Goal: Task Accomplishment & Management: Use online tool/utility

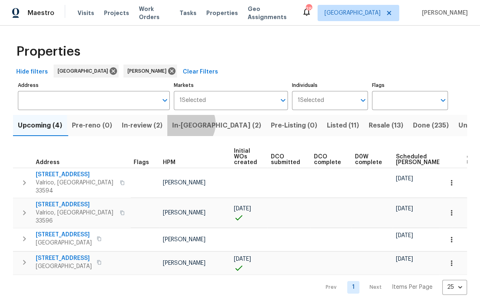
click at [190, 124] on span "In-reno (2)" at bounding box center [216, 125] width 89 height 11
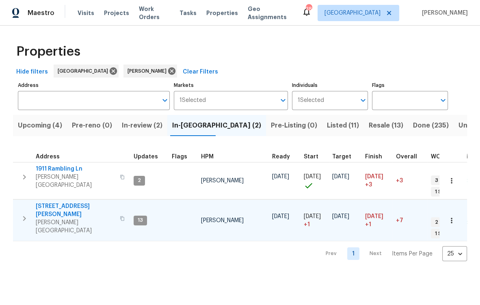
click at [61, 202] on span "1109 Bryan Rd" at bounding box center [75, 210] width 79 height 16
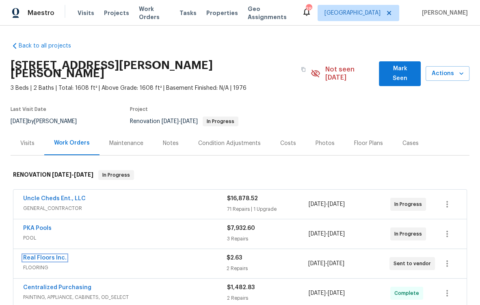
click at [54, 255] on link "Real Floors Inc." at bounding box center [44, 258] width 43 height 6
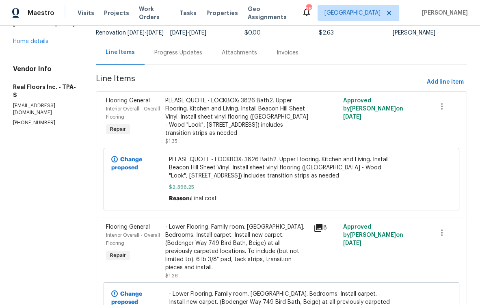
scroll to position [73, 0]
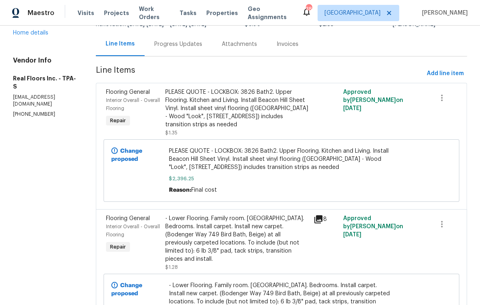
click at [214, 177] on div "PLEASE QUOTE - LOCKBOX: 3826 Bath2. Upper Flooring. Kitchen and Living. Install…" at bounding box center [281, 170] width 225 height 47
click at [220, 169] on span "PLEASE QUOTE - LOCKBOX: 3826 Bath2. Upper Flooring. Kitchen and Living. Install…" at bounding box center [281, 159] width 225 height 24
click at [186, 135] on div "PLEASE QUOTE - LOCKBOX: 3826 Bath2. Upper Flooring. Kitchen and Living. Install…" at bounding box center [236, 112] width 143 height 49
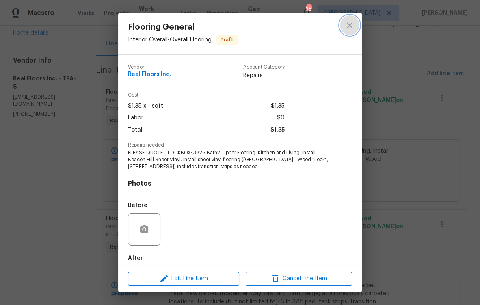
click at [350, 23] on icon "close" at bounding box center [350, 25] width 10 height 10
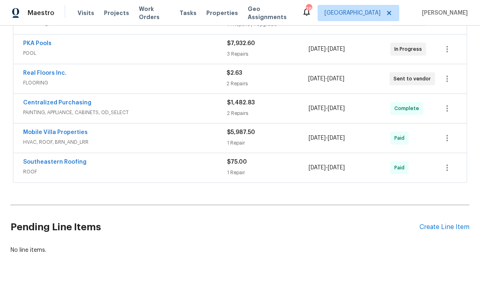
scroll to position [186, 0]
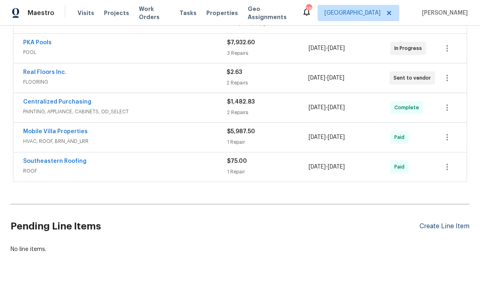
click at [443, 222] on div "Create Line Item" at bounding box center [444, 226] width 50 height 8
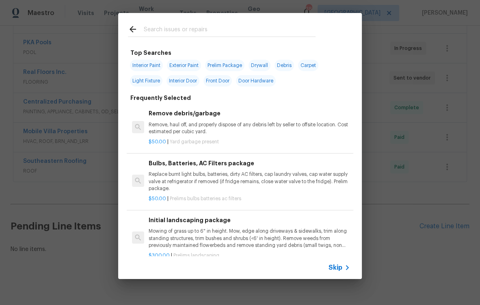
click at [173, 130] on p "Remove, haul off, and properly dispose of any debris left by seller to offsite …" at bounding box center [249, 128] width 201 height 14
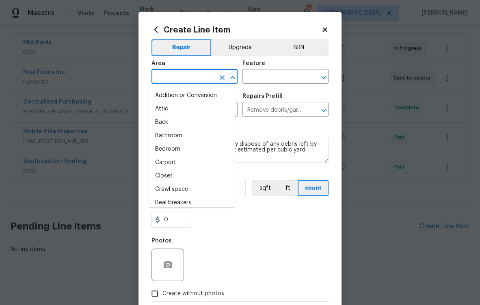
click at [166, 77] on input "text" at bounding box center [182, 77] width 63 height 13
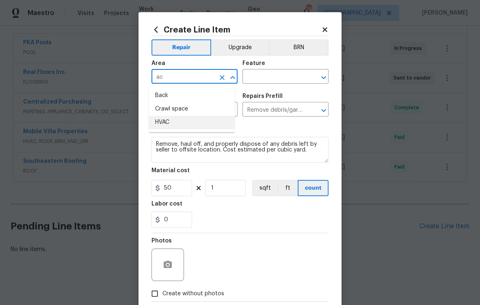
type input "a"
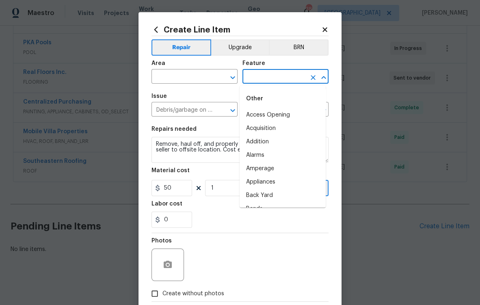
click at [255, 75] on input "text" at bounding box center [273, 77] width 63 height 13
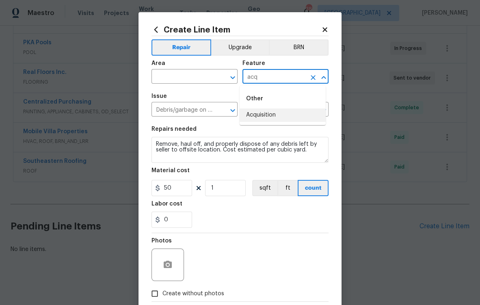
click at [269, 112] on li "Acquisition" at bounding box center [283, 114] width 86 height 13
type input "Acquisition"
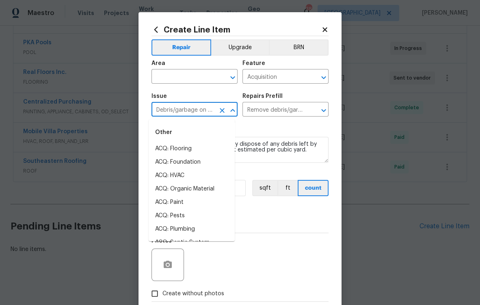
click at [173, 117] on input "Debris/garbage on site" at bounding box center [182, 110] width 63 height 13
click at [185, 146] on li "ACQ: Flooring" at bounding box center [192, 148] width 86 height 13
type input "ACQ: Flooring"
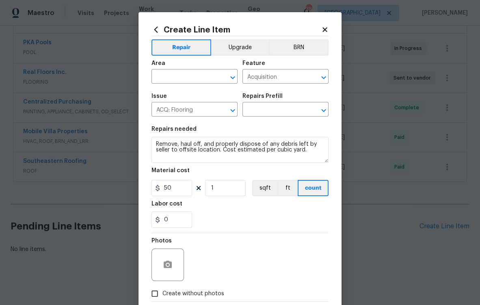
click at [260, 103] on div "Repairs Prefill" at bounding box center [285, 98] width 86 height 11
click at [266, 111] on input "text" at bounding box center [273, 110] width 63 height 13
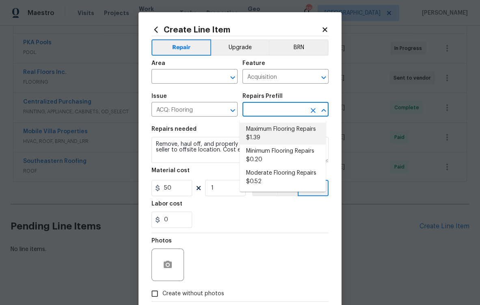
click at [322, 30] on icon at bounding box center [324, 29] width 4 height 4
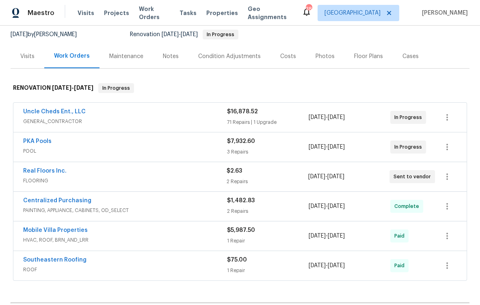
scroll to position [0, 0]
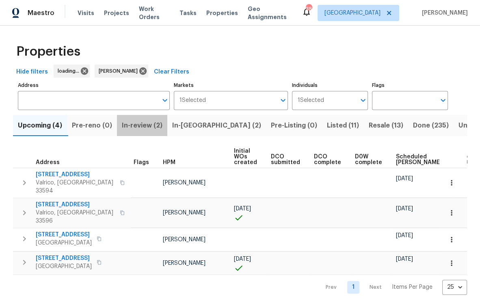
click at [139, 126] on span "In-review (2)" at bounding box center [142, 125] width 41 height 11
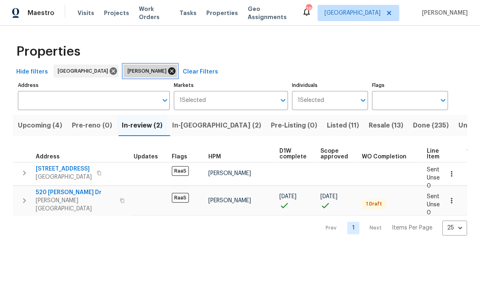
click at [167, 70] on icon at bounding box center [171, 71] width 9 height 9
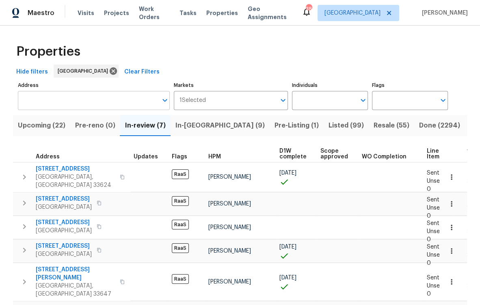
click at [36, 104] on input "Address" at bounding box center [88, 100] width 140 height 19
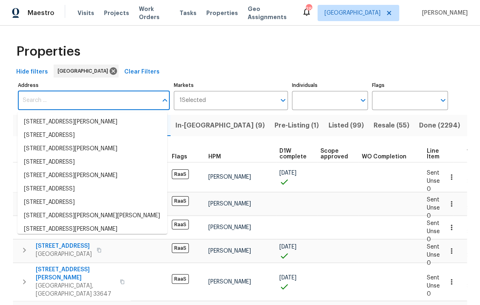
paste input "[STREET_ADDRESS]"
type input "[STREET_ADDRESS]"
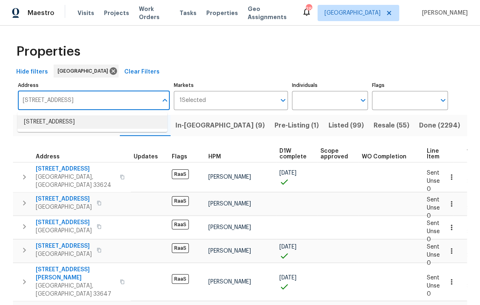
click at [83, 123] on li "14817 Farnham Way Tampa FL 33624" at bounding box center [92, 121] width 150 height 13
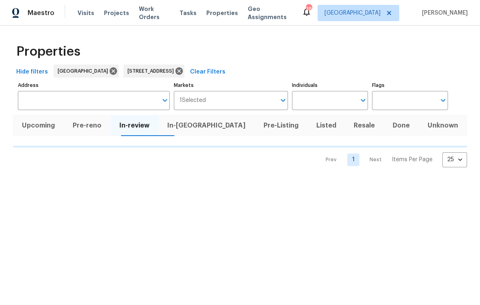
type input "14817 Farnham Way Tampa FL 33624"
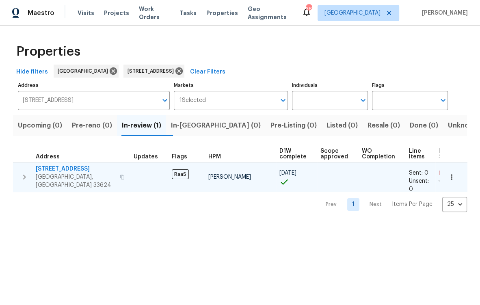
click at [79, 169] on span "[STREET_ADDRESS]" at bounding box center [75, 169] width 79 height 8
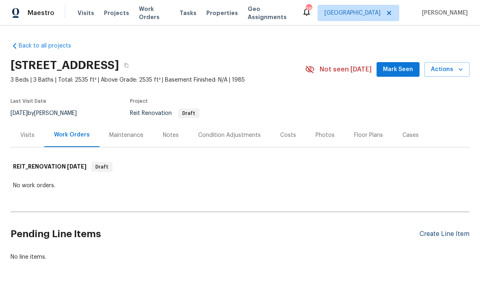
click at [452, 234] on div "Create Line Item" at bounding box center [444, 234] width 50 height 8
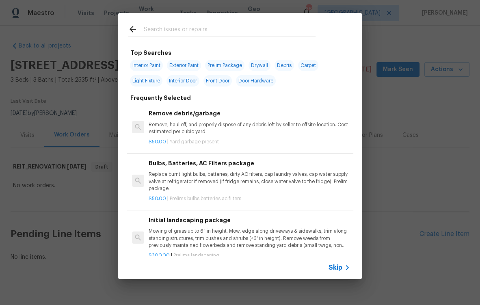
click at [146, 65] on span "Interior Paint" at bounding box center [146, 65] width 33 height 11
type input "Interior Paint"
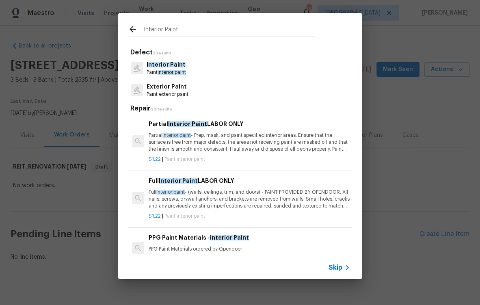
click at [170, 67] on span "Interior Paint" at bounding box center [166, 65] width 39 height 6
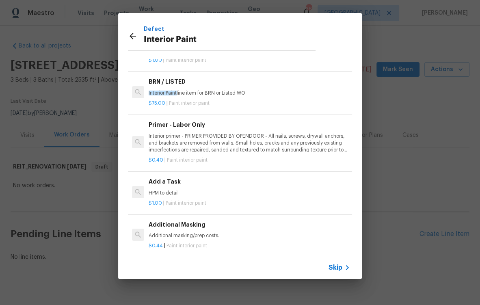
scroll to position [24, 0]
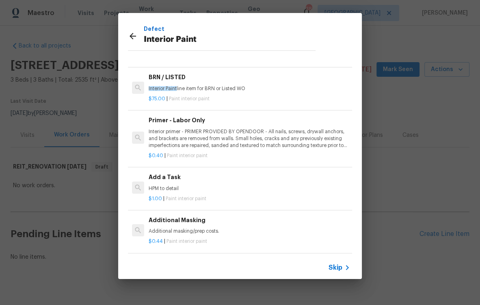
click at [195, 177] on div "Add a Task HPM to detail" at bounding box center [249, 182] width 201 height 19
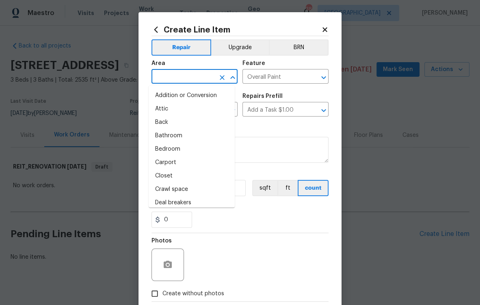
click at [182, 82] on input "text" at bounding box center [182, 77] width 63 height 13
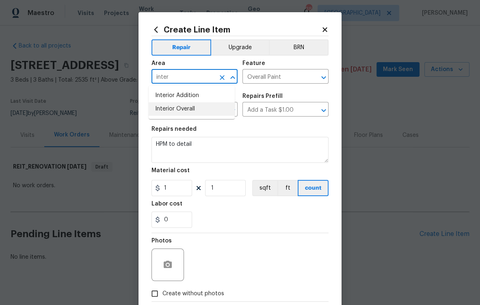
drag, startPoint x: 189, startPoint y: 110, endPoint x: 212, endPoint y: 95, distance: 27.0
click at [189, 110] on li "Interior Overall" at bounding box center [192, 108] width 86 height 13
type input "Interior Overall"
click at [271, 115] on input "Add a Task $1.00" at bounding box center [273, 110] width 63 height 13
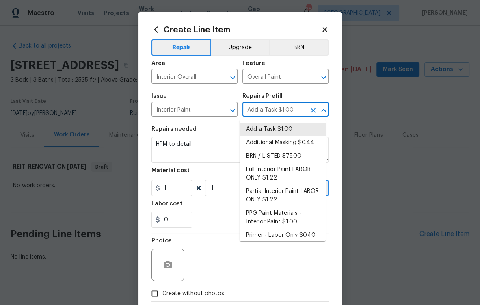
click at [271, 115] on input "Add a Task $1.00" at bounding box center [273, 110] width 63 height 13
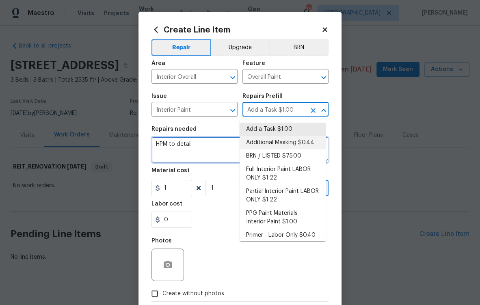
click at [216, 153] on textarea "HPM to detail" at bounding box center [239, 150] width 177 height 26
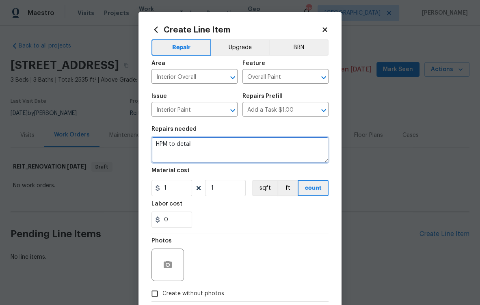
click at [216, 152] on textarea "HPM to detail" at bounding box center [239, 150] width 177 height 26
type textarea "f"
type textarea "Full Interior Paint. GC to source and supply material. Standard OD Colors - Sho…"
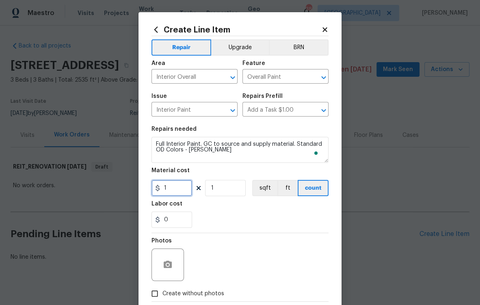
click at [173, 188] on input "1" at bounding box center [171, 188] width 41 height 16
type input "1.6"
click at [240, 188] on input "1" at bounding box center [225, 188] width 41 height 16
click at [213, 190] on input "12535" at bounding box center [225, 188] width 41 height 16
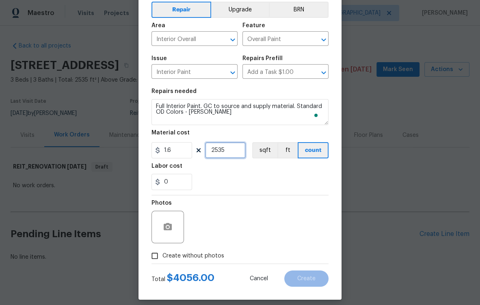
scroll to position [45, 0]
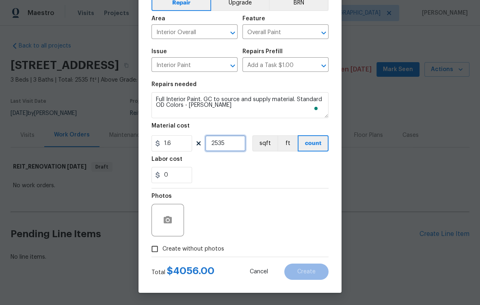
type input "2535"
click at [216, 251] on span "Create without photos" at bounding box center [193, 249] width 62 height 9
click at [162, 251] on input "Create without photos" at bounding box center [154, 248] width 15 height 15
checkbox input "true"
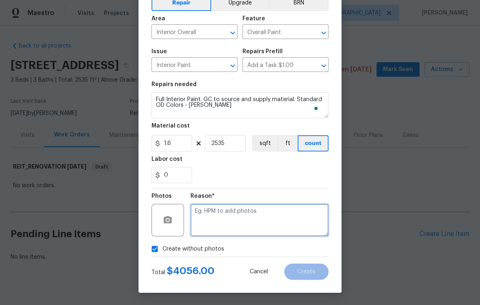
click at [274, 216] on textarea at bounding box center [259, 220] width 138 height 32
type textarea "n"
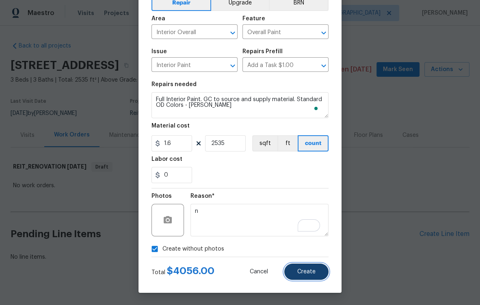
click at [310, 269] on span "Create" at bounding box center [306, 272] width 18 height 6
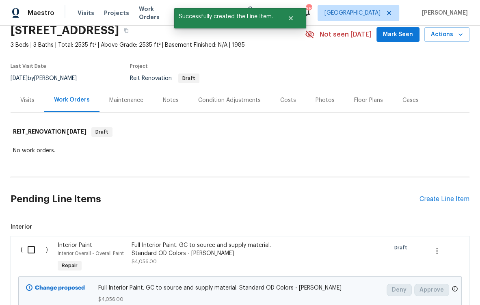
scroll to position [109, 0]
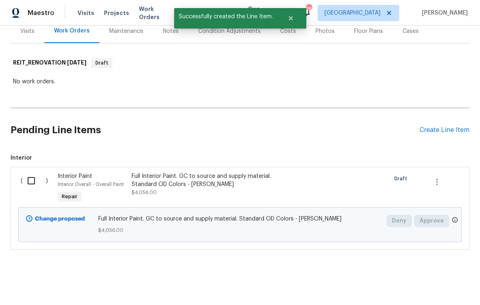
click at [29, 177] on input "checkbox" at bounding box center [34, 180] width 23 height 17
checkbox input "true"
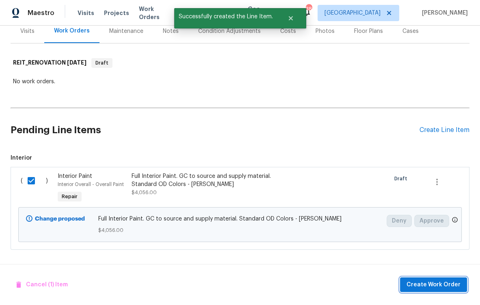
click at [428, 285] on span "Create Work Order" at bounding box center [433, 285] width 54 height 10
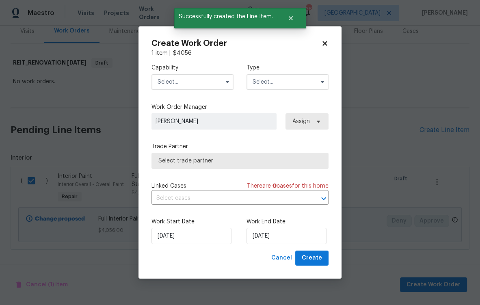
click at [200, 82] on input "text" at bounding box center [192, 82] width 82 height 16
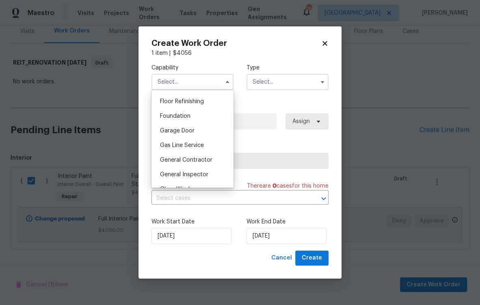
scroll to position [334, 0]
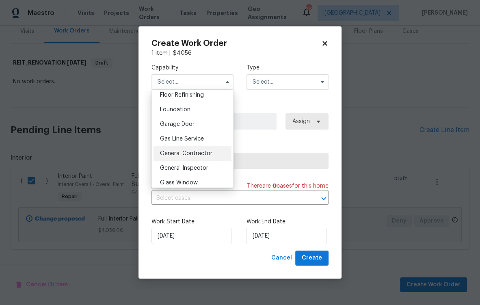
click at [205, 156] on span "General Contractor" at bounding box center [186, 154] width 52 height 6
type input "General Contractor"
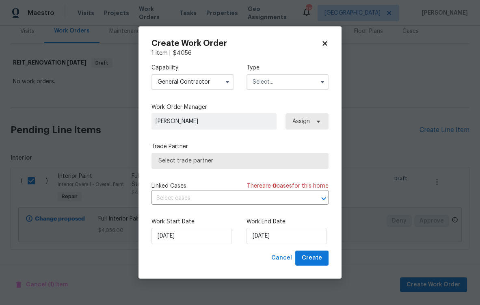
click at [299, 77] on input "text" at bounding box center [287, 82] width 82 height 16
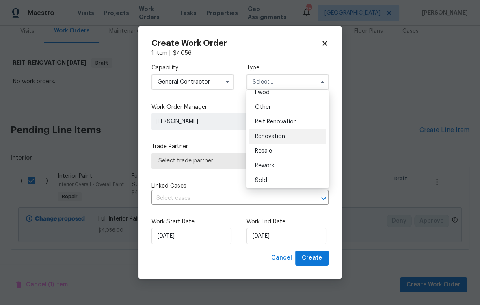
scroll to position [97, 0]
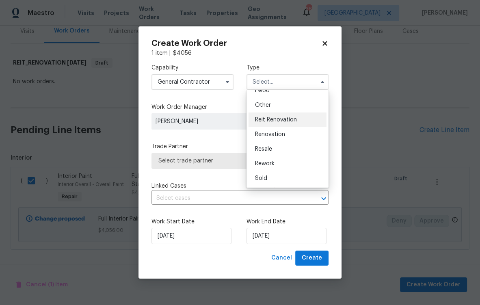
click at [296, 120] on div "Reit Renovation" at bounding box center [287, 119] width 78 height 15
type input "Reit Renovation"
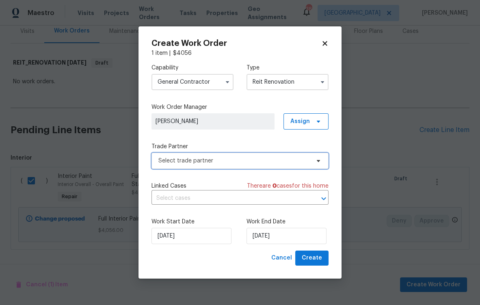
click at [258, 167] on span "Select trade partner" at bounding box center [239, 161] width 177 height 16
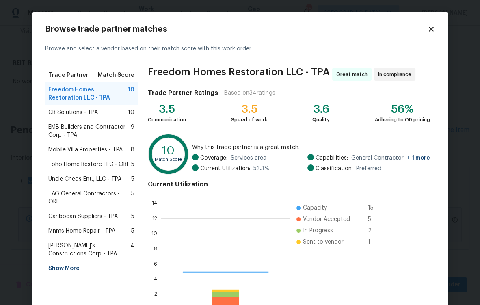
scroll to position [108, 123]
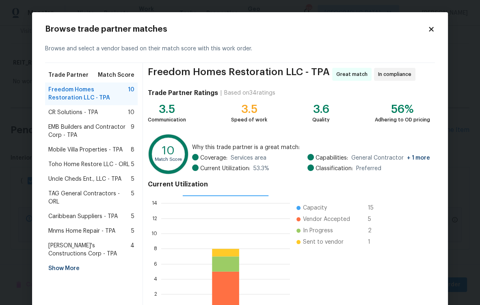
drag, startPoint x: 93, startPoint y: 146, endPoint x: 96, endPoint y: 149, distance: 4.3
click at [93, 146] on span "Mobile Villa Properties - TPA" at bounding box center [85, 150] width 74 height 8
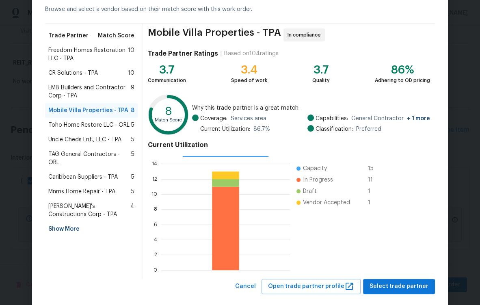
scroll to position [53, 0]
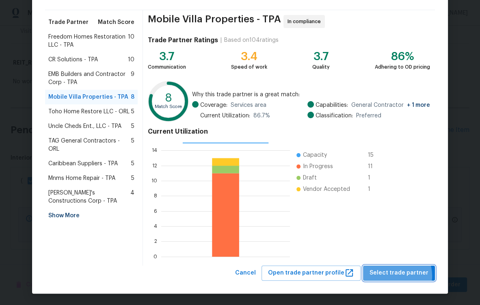
click at [392, 275] on span "Select trade partner" at bounding box center [398, 273] width 59 height 10
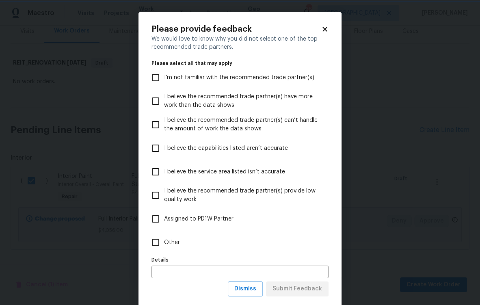
scroll to position [0, 0]
drag, startPoint x: 176, startPoint y: 188, endPoint x: 183, endPoint y: 197, distance: 11.3
click at [177, 189] on span "I believe the recommended trade partner(s) provide low quality work" at bounding box center [243, 195] width 158 height 17
click at [164, 189] on input "I believe the recommended trade partner(s) provide low quality work" at bounding box center [155, 195] width 17 height 17
checkbox input "true"
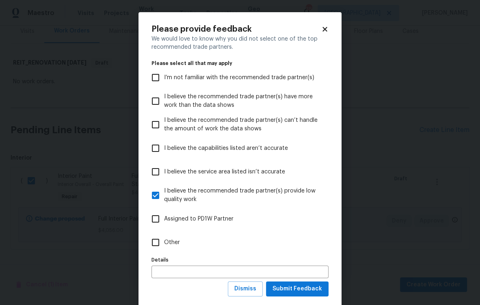
click at [312, 282] on div "Please provide feedback We would love to know why you did not select one of the…" at bounding box center [239, 160] width 177 height 271
click at [313, 285] on button "Submit Feedback" at bounding box center [297, 288] width 63 height 15
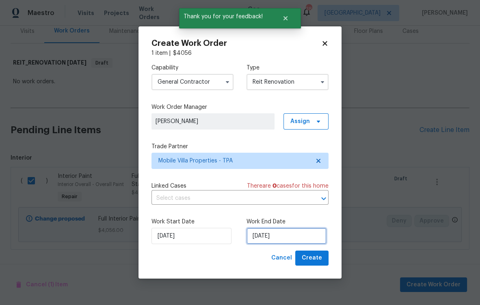
click at [300, 240] on input "[DATE]" at bounding box center [286, 236] width 80 height 16
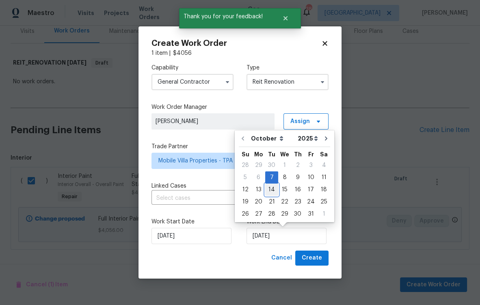
click at [271, 192] on div "14" at bounding box center [271, 189] width 13 height 11
type input "[DATE]"
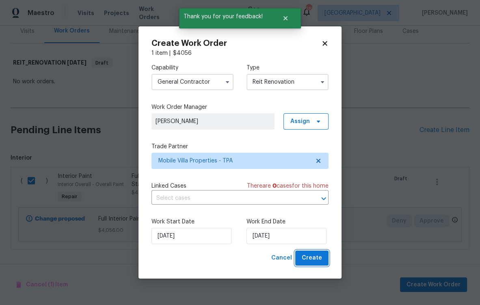
click at [317, 261] on span "Create" at bounding box center [312, 258] width 20 height 10
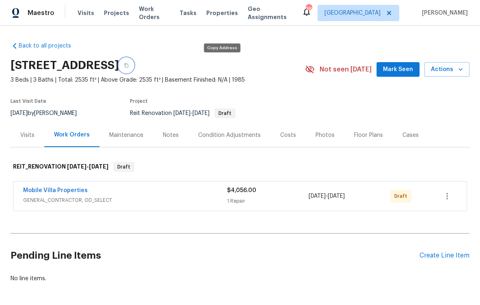
click at [129, 64] on icon "button" at bounding box center [126, 65] width 5 height 5
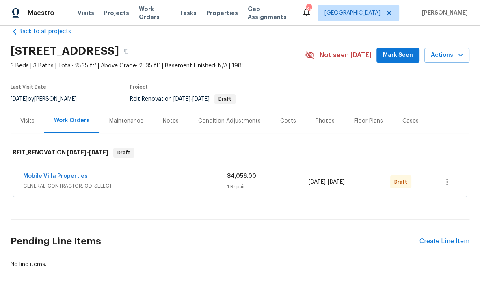
scroll to position [38, 0]
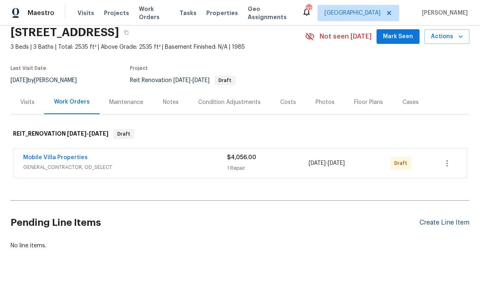
click at [450, 219] on div "Create Line Item" at bounding box center [444, 223] width 50 height 8
click at [447, 219] on div "Create Line Item" at bounding box center [444, 223] width 50 height 8
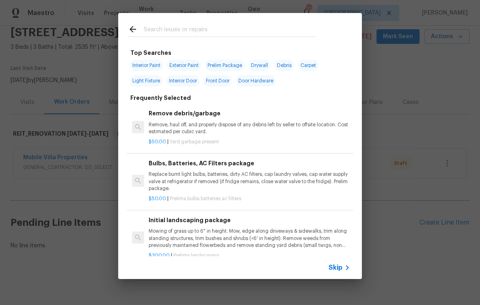
click at [179, 30] on input "text" at bounding box center [229, 30] width 172 height 12
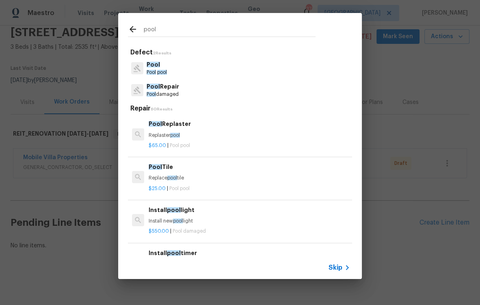
type input "pool"
click at [167, 91] on p "Pool Repair" at bounding box center [163, 86] width 32 height 9
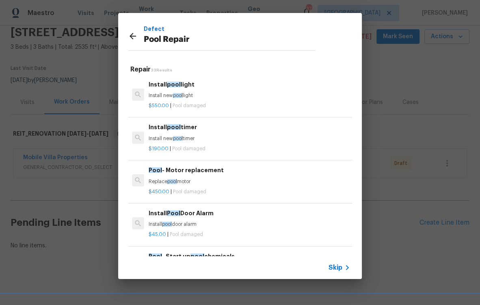
scroll to position [1, 0]
click at [131, 38] on icon at bounding box center [133, 36] width 10 height 10
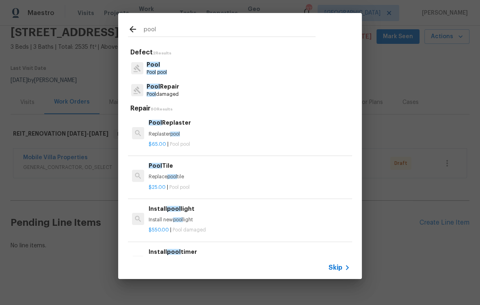
click at [158, 31] on input "pool" at bounding box center [229, 30] width 172 height 12
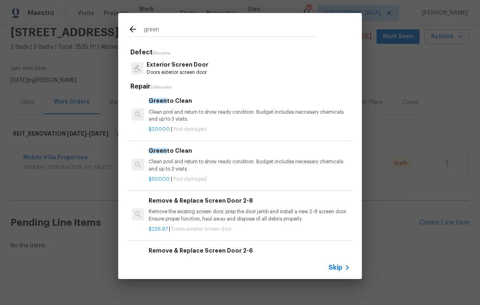
type input "green"
click at [181, 104] on h6 "Green to Clean" at bounding box center [249, 100] width 201 height 9
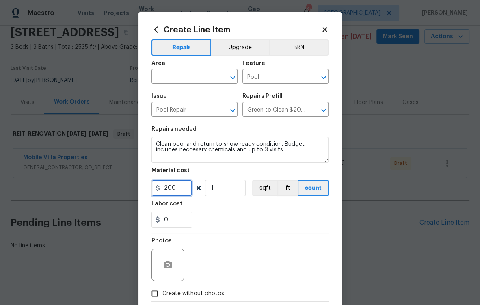
drag, startPoint x: 174, startPoint y: 186, endPoint x: 128, endPoint y: 188, distance: 45.9
click at [128, 188] on div "Create Line Item Repair Upgrade BRN Area ​ Feature Pool ​ Issue Pool Repair ​ R…" at bounding box center [240, 152] width 480 height 305
type input "500"
click at [241, 231] on section "Repairs needed Clean pool and return to show ready condition. Budget includes n…" at bounding box center [239, 176] width 177 height 111
click at [175, 88] on span "Area ​" at bounding box center [194, 72] width 86 height 33
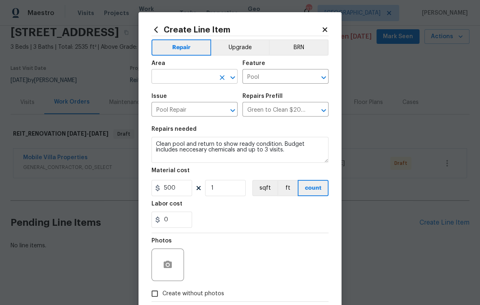
click at [176, 80] on input "text" at bounding box center [182, 77] width 63 height 13
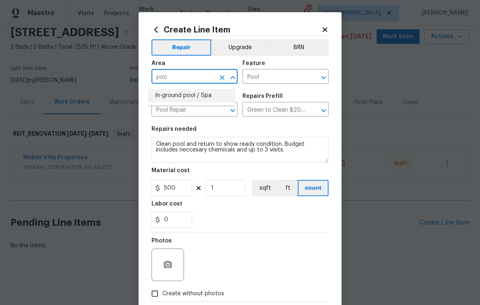
click at [190, 96] on li "In-ground pool / Spa" at bounding box center [192, 95] width 86 height 13
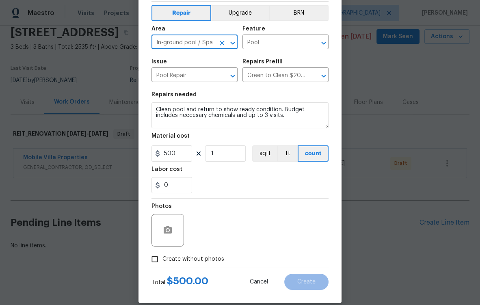
scroll to position [45, 0]
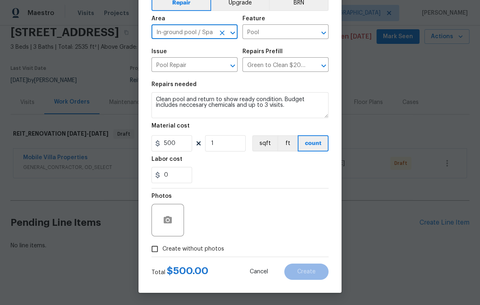
type input "In-ground pool / Spa"
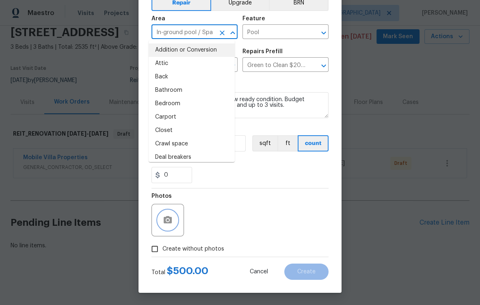
click at [166, 219] on circle "button" at bounding box center [167, 220] width 2 height 2
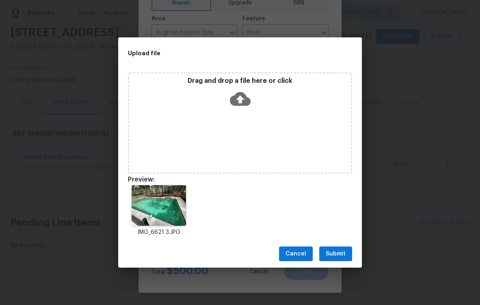
click at [340, 252] on span "Submit" at bounding box center [336, 254] width 20 height 10
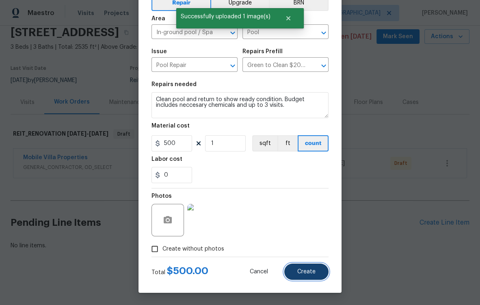
click at [307, 269] on span "Create" at bounding box center [306, 272] width 18 height 6
type input "0"
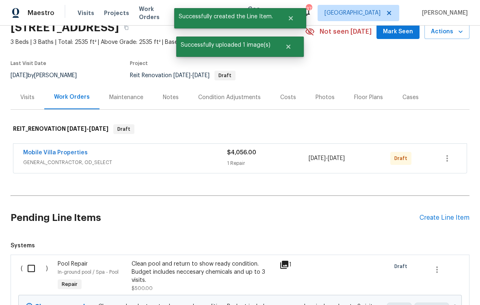
click at [30, 266] on input "checkbox" at bounding box center [34, 268] width 23 height 17
checkbox input "true"
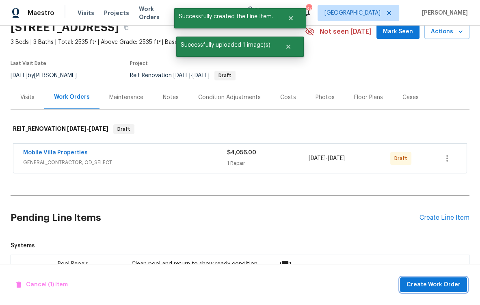
click at [412, 286] on span "Create Work Order" at bounding box center [433, 285] width 54 height 10
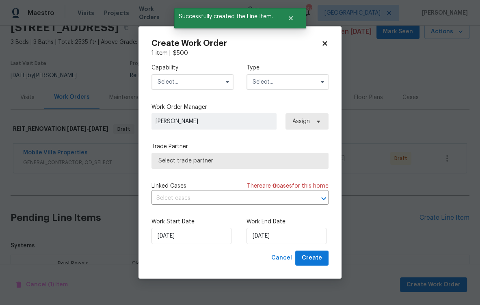
click at [194, 77] on input "text" at bounding box center [192, 82] width 82 height 16
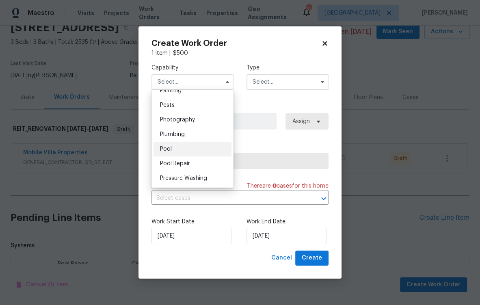
scroll to position [694, 0]
click at [185, 153] on div "Pool" at bounding box center [192, 146] width 78 height 15
type input "Pool"
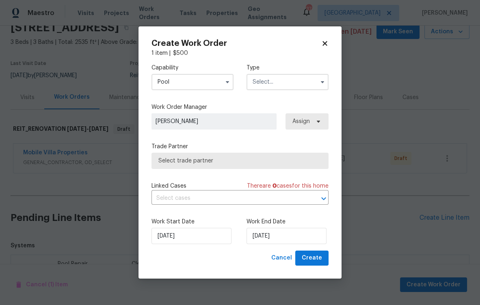
click at [267, 93] on div "Capability Pool Type" at bounding box center [239, 76] width 177 height 39
drag, startPoint x: 270, startPoint y: 80, endPoint x: 273, endPoint y: 84, distance: 5.6
click at [270, 80] on input "text" at bounding box center [287, 82] width 82 height 16
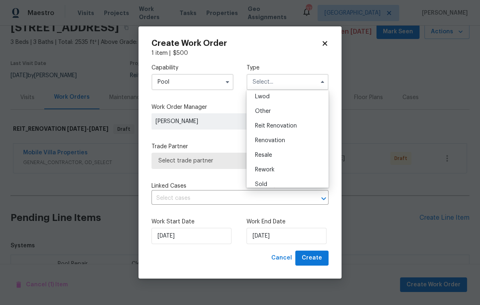
scroll to position [97, 0]
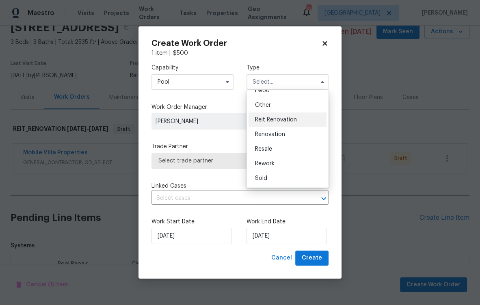
click at [280, 117] on span "Reit Renovation" at bounding box center [276, 120] width 42 height 6
type input "Reit Renovation"
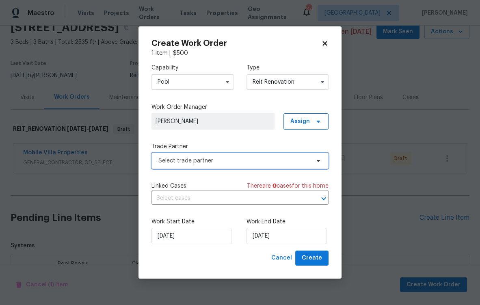
click at [289, 160] on span "Select trade partner" at bounding box center [233, 161] width 151 height 8
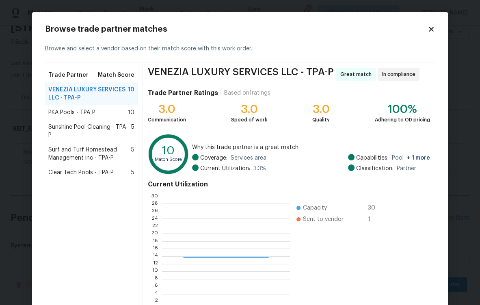
scroll to position [108, 122]
click at [87, 117] on div "PKA Pools - TPA-P 10" at bounding box center [91, 112] width 93 height 15
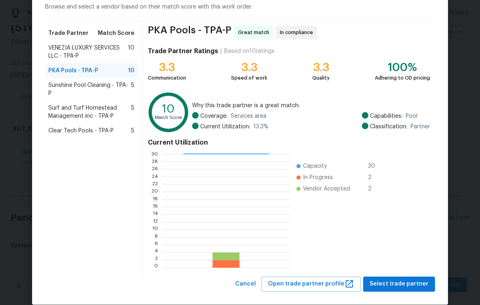
scroll to position [53, 0]
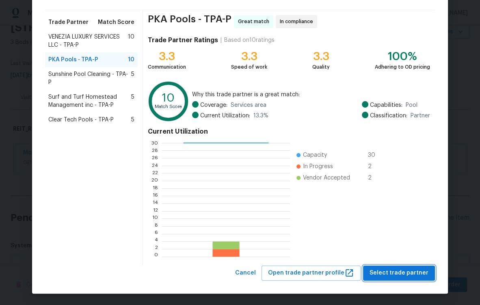
click at [405, 270] on span "Select trade partner" at bounding box center [398, 273] width 59 height 10
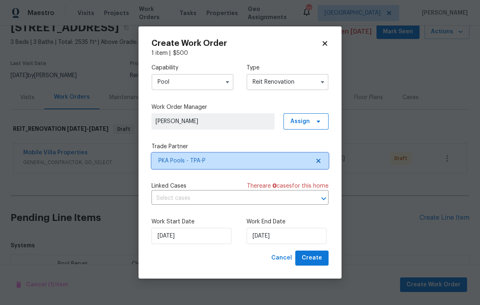
scroll to position [0, 0]
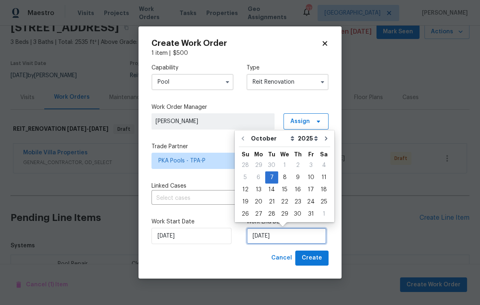
click at [278, 238] on input "[DATE]" at bounding box center [286, 236] width 80 height 16
click at [272, 189] on div "14" at bounding box center [271, 189] width 13 height 11
type input "[DATE]"
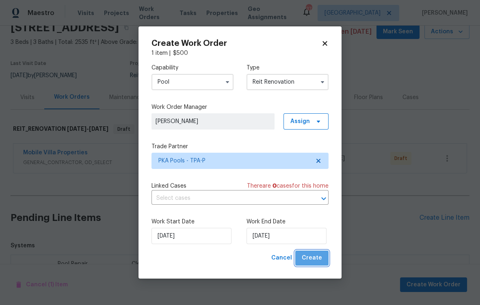
click at [320, 260] on span "Create" at bounding box center [312, 258] width 20 height 10
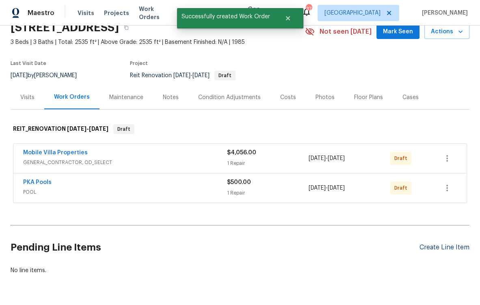
click at [430, 246] on div "Create Line Item" at bounding box center [444, 248] width 50 height 8
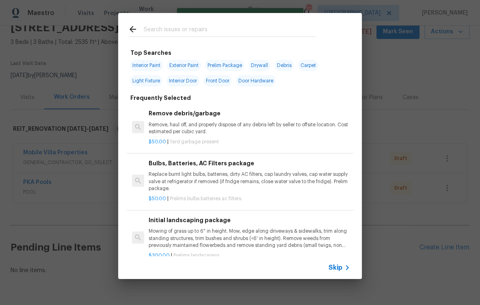
click at [140, 28] on div at bounding box center [135, 30] width 15 height 12
click at [151, 23] on div at bounding box center [221, 29] width 207 height 32
click at [171, 33] on input "text" at bounding box center [229, 30] width 172 height 12
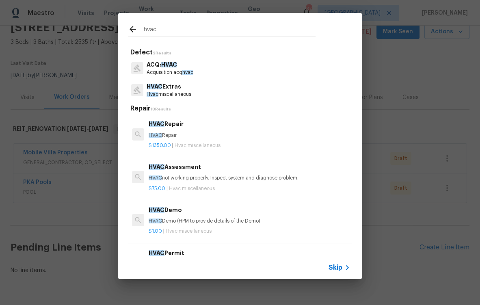
type input "hvac"
click at [173, 63] on span "HVAC" at bounding box center [169, 65] width 16 height 6
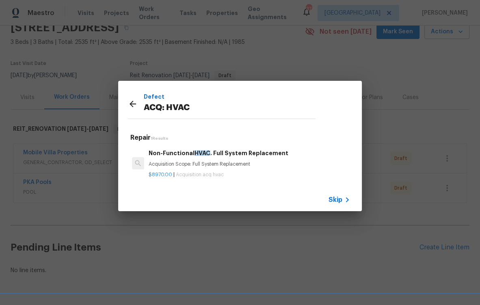
click at [335, 197] on span "Skip" at bounding box center [335, 200] width 14 height 8
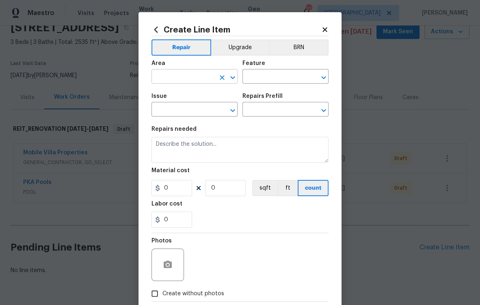
click at [196, 82] on input "text" at bounding box center [182, 77] width 63 height 13
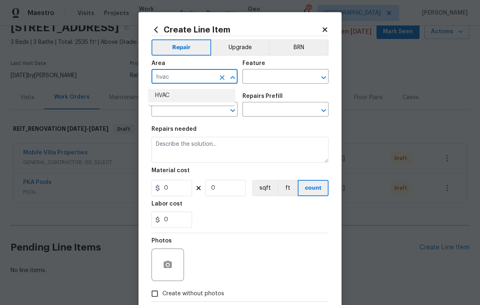
click at [192, 95] on li "HVAC" at bounding box center [192, 95] width 86 height 13
type input "HVAC"
click at [273, 78] on input "text" at bounding box center [273, 77] width 63 height 13
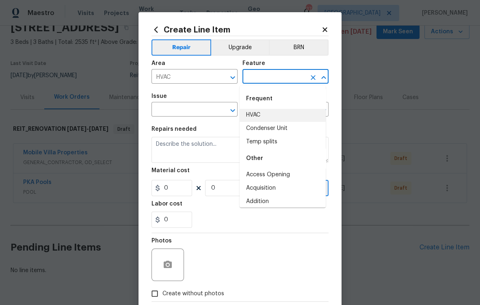
click at [268, 113] on li "HVAC" at bounding box center [283, 114] width 86 height 13
type input "HVAC"
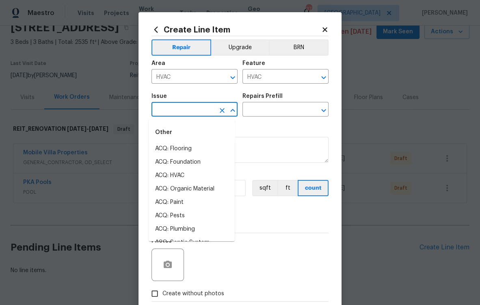
click at [187, 116] on input "text" at bounding box center [182, 110] width 63 height 13
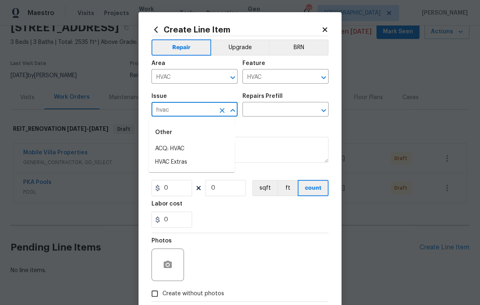
click at [184, 162] on li "HVAC Extras" at bounding box center [192, 161] width 86 height 13
type input "HVAC Extras"
click at [314, 119] on div "Issue HVAC Extras ​ Repairs Prefill ​" at bounding box center [239, 105] width 177 height 33
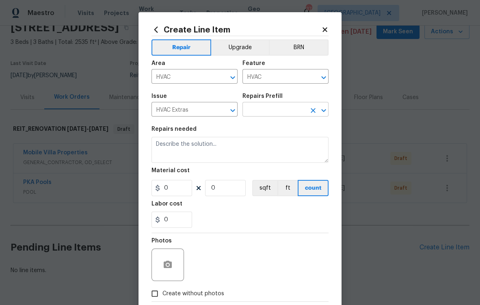
click at [273, 108] on input "text" at bounding box center [273, 110] width 63 height 13
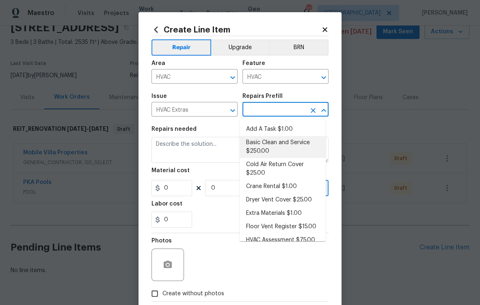
click at [282, 141] on li "Basic Clean and Service $250.00" at bounding box center [283, 147] width 86 height 22
type input "Basic Clean and Service $250.00"
type textarea "General Service HVAC system including: cleaning condenser and evaporator coils,…"
type input "250"
type input "1"
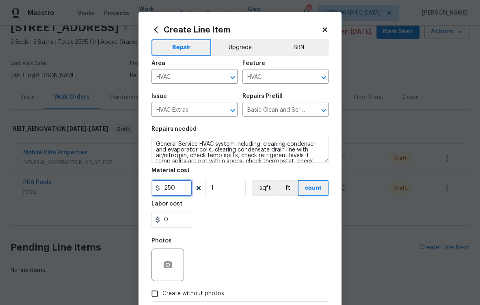
drag, startPoint x: 175, startPoint y: 193, endPoint x: 130, endPoint y: 190, distance: 44.3
click at [130, 190] on div "Create Line Item Repair Upgrade BRN Area HVAC ​ Feature HVAC ​ Issue HVAC Extra…" at bounding box center [240, 152] width 480 height 305
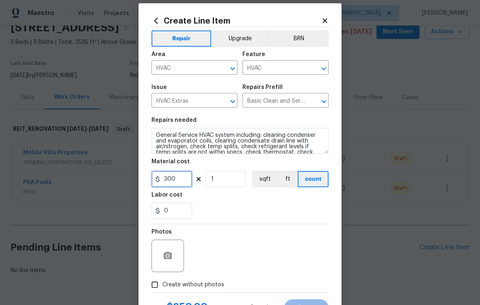
scroll to position [45, 0]
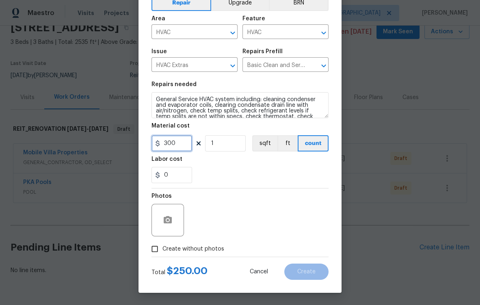
type input "300"
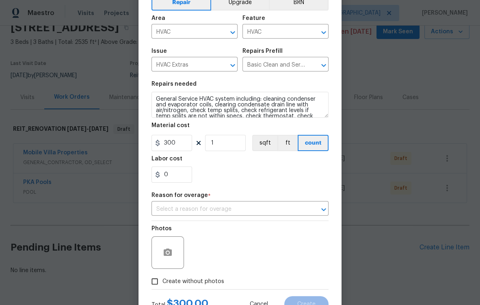
click at [205, 248] on div "Photos Create without photos" at bounding box center [239, 255] width 177 height 68
click at [243, 208] on input "text" at bounding box center [228, 209] width 154 height 13
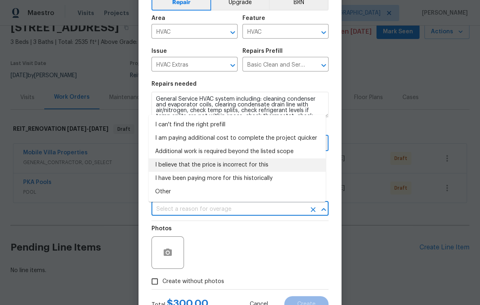
click at [202, 162] on li "I believe that the price is incorrect for this" at bounding box center [237, 164] width 177 height 13
type input "I believe that the price is incorrect for this"
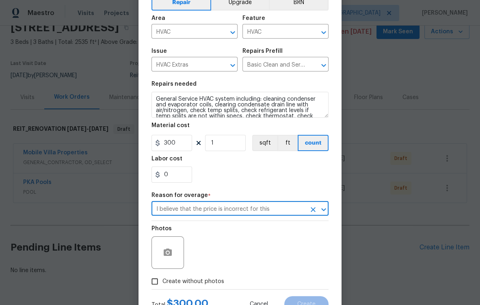
click at [259, 209] on input "I believe that the price is incorrect for this" at bounding box center [228, 209] width 154 height 13
click at [311, 211] on icon "Clear" at bounding box center [313, 209] width 5 height 5
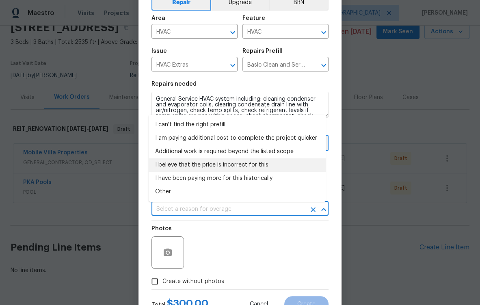
click at [238, 208] on input "text" at bounding box center [228, 209] width 154 height 13
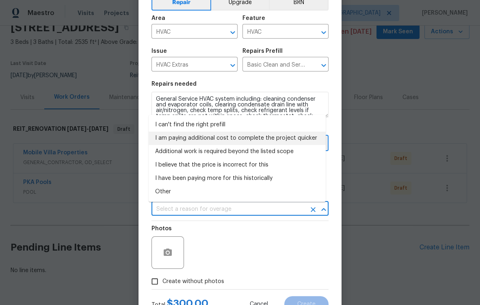
click at [212, 133] on li "I am paying additional cost to complete the project quicker" at bounding box center [237, 138] width 177 height 13
type input "I am paying additional cost to complete the project quicker"
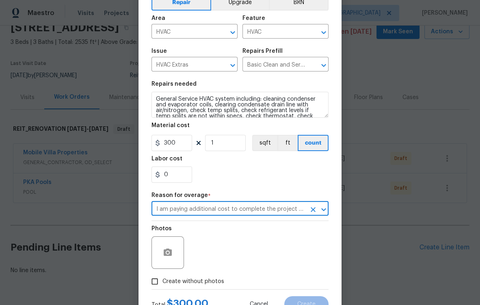
click at [186, 281] on span "Create without photos" at bounding box center [193, 281] width 62 height 9
click at [162, 281] on input "Create without photos" at bounding box center [154, 281] width 15 height 15
checkbox input "true"
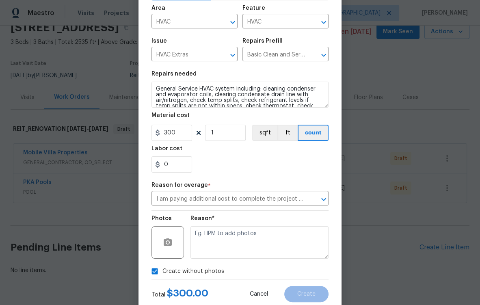
scroll to position [79, 0]
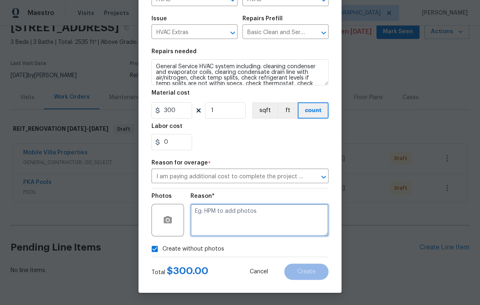
click at [259, 217] on textarea at bounding box center [259, 220] width 138 height 32
type textarea "n"
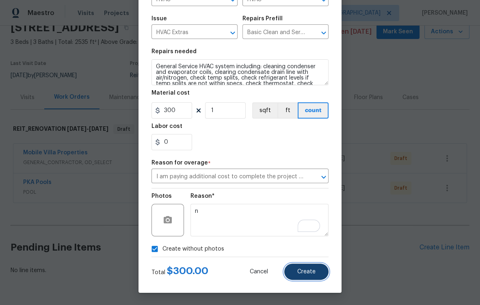
click at [316, 272] on button "Create" at bounding box center [306, 271] width 44 height 16
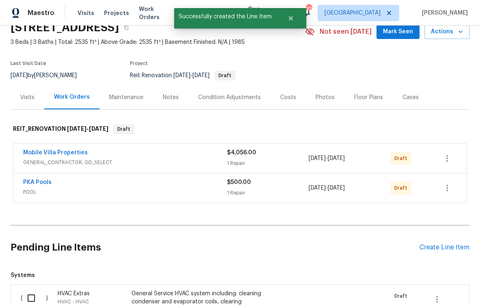
click at [28, 294] on input "checkbox" at bounding box center [34, 297] width 23 height 17
checkbox input "true"
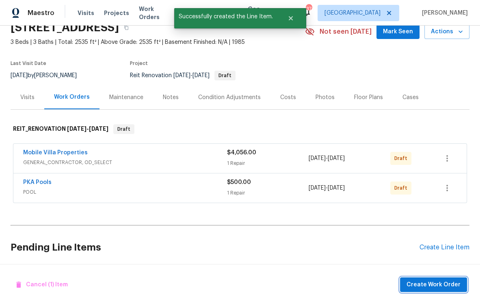
click at [412, 285] on span "Create Work Order" at bounding box center [433, 285] width 54 height 10
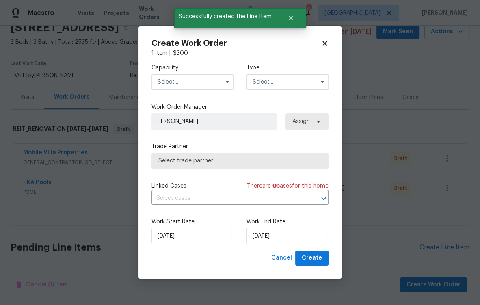
click at [203, 86] on input "text" at bounding box center [192, 82] width 82 height 16
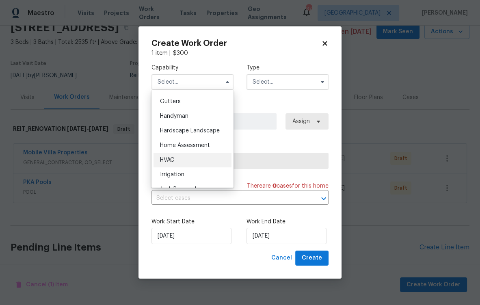
scroll to position [434, 0]
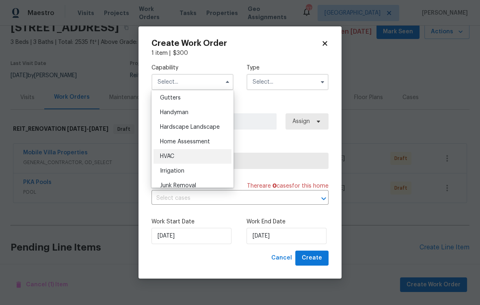
click at [187, 164] on div "HVAC" at bounding box center [192, 156] width 78 height 15
type input "HVAC"
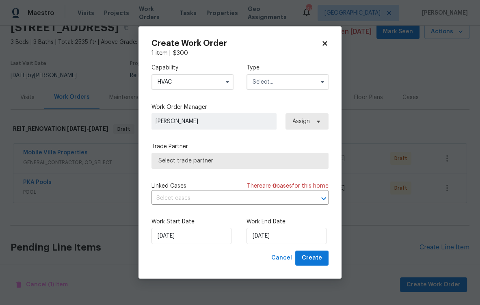
click at [288, 88] on input "text" at bounding box center [287, 82] width 82 height 16
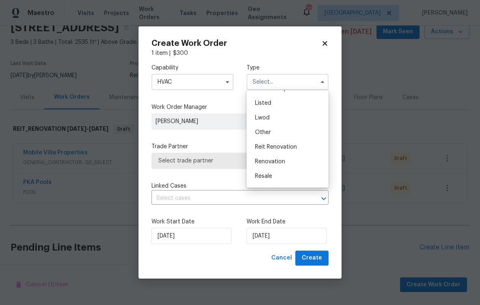
scroll to position [71, 0]
click at [283, 149] on div "Reit Renovation" at bounding box center [287, 145] width 78 height 15
type input "Reit Renovation"
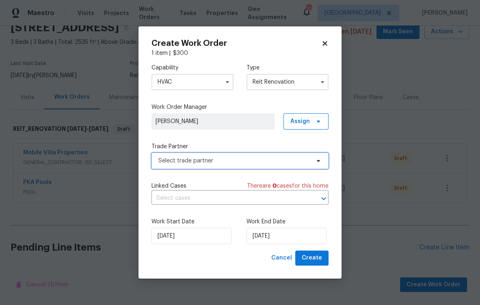
click at [290, 162] on span "Select trade partner" at bounding box center [233, 161] width 151 height 8
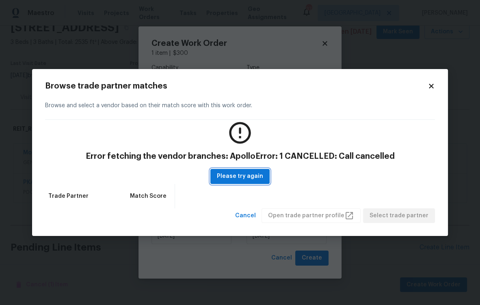
click at [252, 177] on span "Please try again" at bounding box center [240, 176] width 46 height 10
click at [431, 87] on icon at bounding box center [431, 86] width 4 height 4
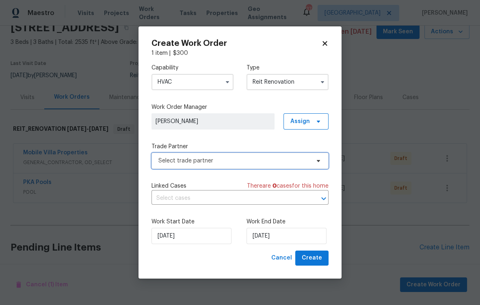
click at [256, 159] on span "Select trade partner" at bounding box center [233, 161] width 151 height 8
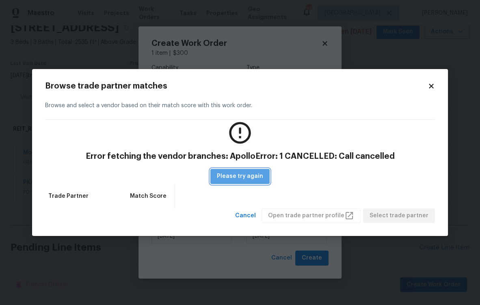
click at [250, 181] on button "Please try again" at bounding box center [239, 176] width 59 height 15
click at [256, 214] on span "Cancel" at bounding box center [245, 216] width 21 height 10
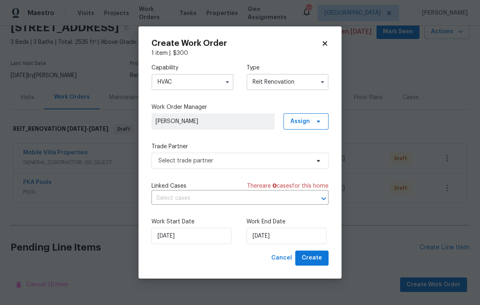
click at [214, 79] on input "HVAC" at bounding box center [192, 82] width 82 height 16
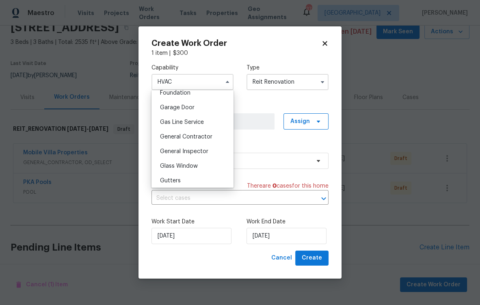
scroll to position [358, 0]
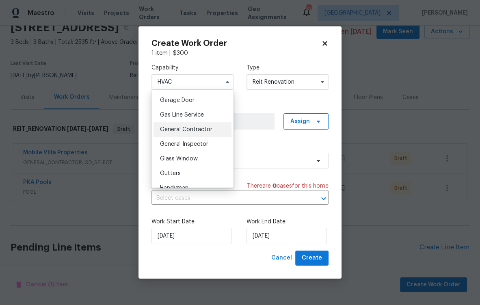
click at [212, 137] on div "General Contractor" at bounding box center [192, 129] width 78 height 15
type input "General Contractor"
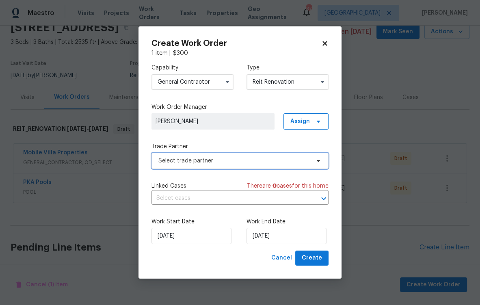
click at [235, 162] on span "Select trade partner" at bounding box center [233, 161] width 151 height 8
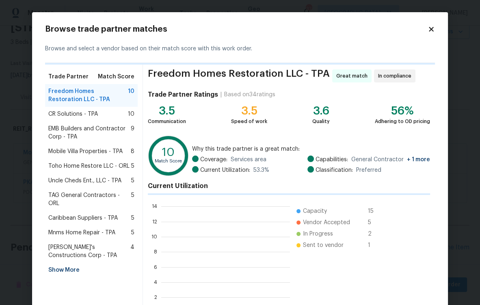
scroll to position [108, 123]
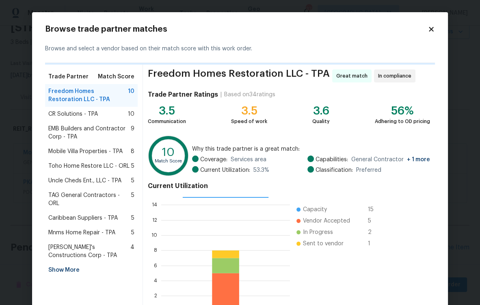
drag, startPoint x: 81, startPoint y: 150, endPoint x: 93, endPoint y: 157, distance: 13.8
click at [81, 150] on span "Mobile Villa Properties - TPA" at bounding box center [85, 151] width 74 height 8
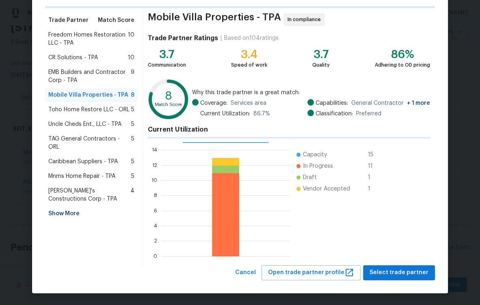
scroll to position [54, 0]
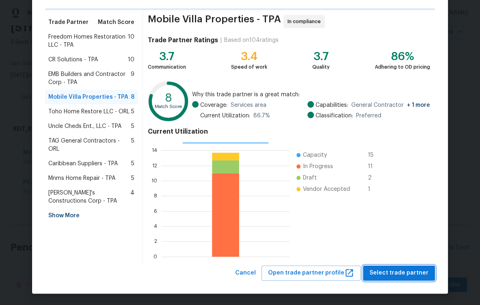
click at [386, 270] on span "Select trade partner" at bounding box center [398, 273] width 59 height 10
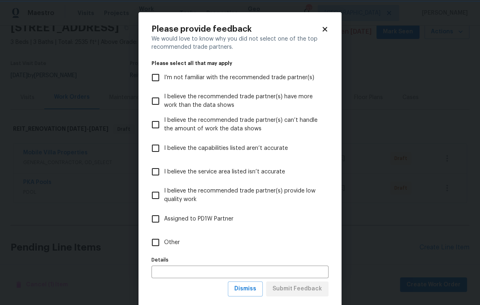
scroll to position [0, 0]
click at [182, 189] on span "I believe the recommended trade partner(s) provide low quality work" at bounding box center [243, 195] width 158 height 17
click at [164, 189] on input "I believe the recommended trade partner(s) provide low quality work" at bounding box center [155, 195] width 17 height 17
checkbox input "true"
click at [309, 285] on span "Submit Feedback" at bounding box center [297, 289] width 50 height 10
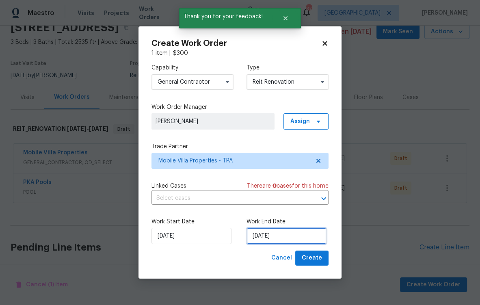
click at [280, 239] on input "[DATE]" at bounding box center [286, 236] width 80 height 16
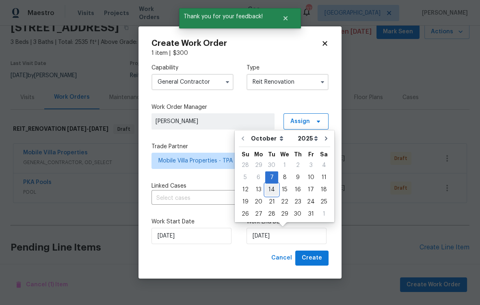
click at [268, 191] on div "14" at bounding box center [271, 189] width 13 height 11
type input "[DATE]"
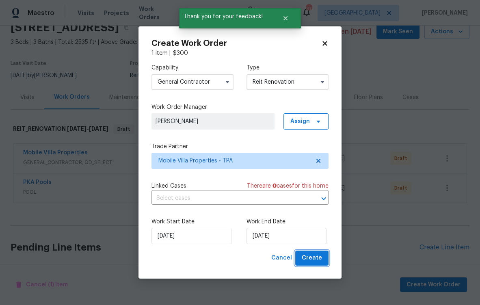
click at [316, 259] on span "Create" at bounding box center [312, 258] width 20 height 10
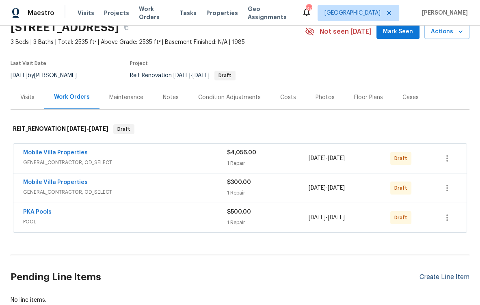
click at [443, 277] on div "Create Line Item" at bounding box center [444, 277] width 50 height 8
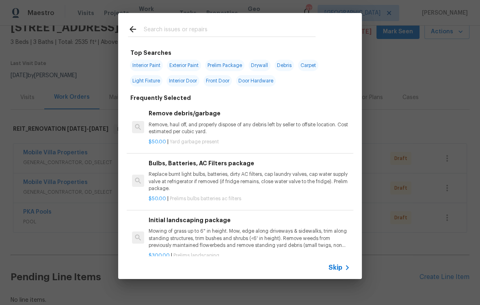
click at [175, 33] on input "text" at bounding box center [229, 30] width 172 height 12
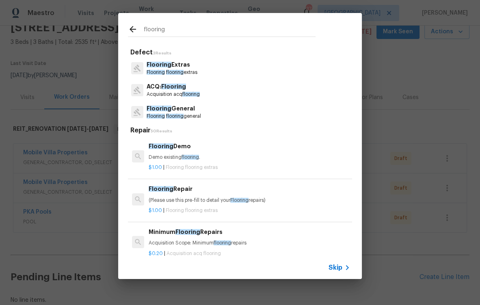
type input "flooring"
click at [197, 110] on p "Flooring General" at bounding box center [174, 108] width 54 height 9
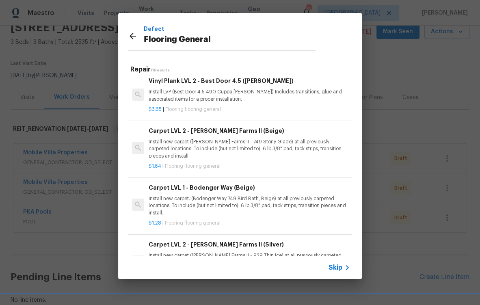
scroll to position [255, 0]
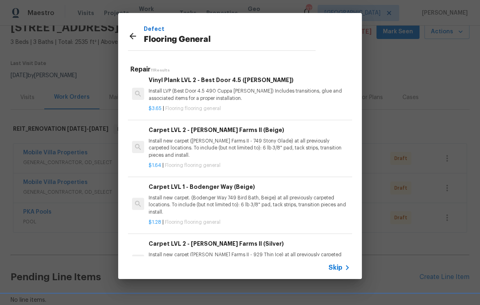
click at [234, 203] on p "Install new carpet. (Bodenger Way 749 Bird Bath, Beige) at all previously carpe…" at bounding box center [249, 204] width 201 height 21
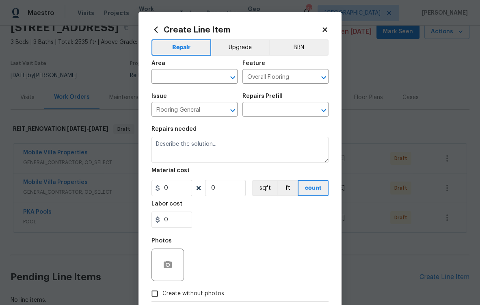
type input "Carpet LVL 1 - Bodenger Way (Beige) $1.28"
type textarea "Install new carpet. (Bodenger Way 749 Bird Bath, Beige) at all previously carpe…"
type input "1.28"
type input "1"
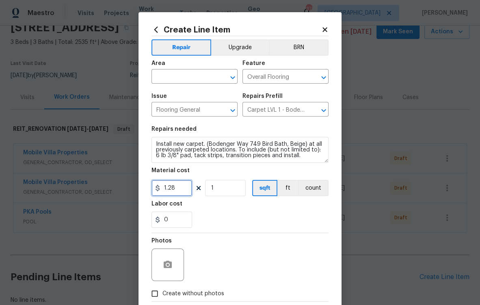
click at [177, 190] on input "1.28" at bounding box center [171, 188] width 41 height 16
type input "1.36"
click at [172, 78] on input "text" at bounding box center [182, 77] width 63 height 13
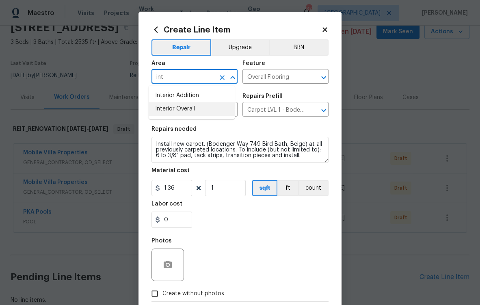
click at [187, 112] on li "Interior Overall" at bounding box center [192, 108] width 86 height 13
type input "Interior Overall"
click at [229, 190] on input "1" at bounding box center [225, 188] width 41 height 16
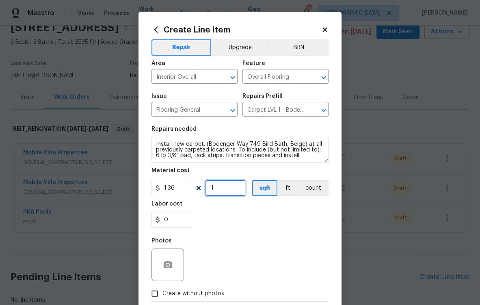
click at [227, 187] on input "1" at bounding box center [225, 188] width 41 height 16
type input "2535"
click at [233, 228] on div "0" at bounding box center [239, 220] width 177 height 16
click at [171, 262] on button "button" at bounding box center [167, 264] width 19 height 19
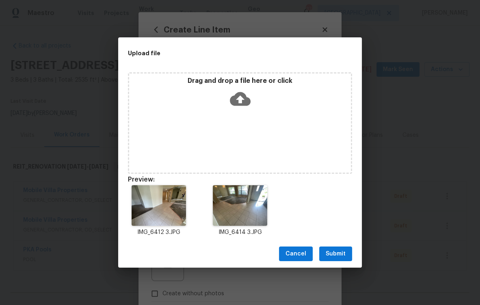
scroll to position [38, 0]
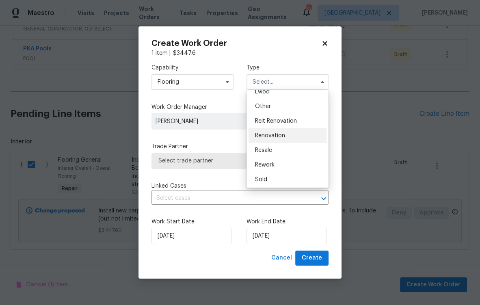
scroll to position [97, 0]
click at [294, 125] on div "Reit Renovation" at bounding box center [287, 119] width 78 height 15
type input "Reit Renovation"
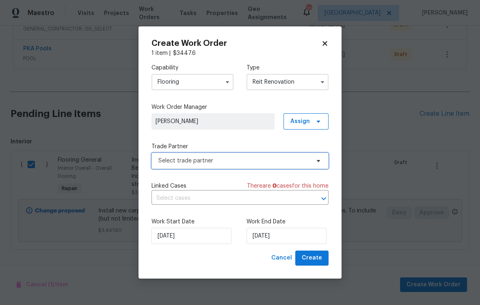
click at [295, 161] on span "Select trade partner" at bounding box center [233, 161] width 151 height 8
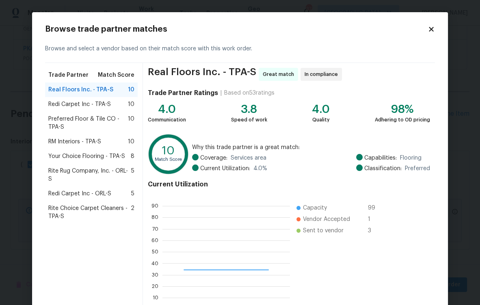
scroll to position [108, 122]
click at [65, 92] on span "Real Floors Inc. - TPA-S" at bounding box center [80, 90] width 65 height 8
click at [66, 89] on span "Real Floors Inc. - TPA-S" at bounding box center [80, 90] width 65 height 8
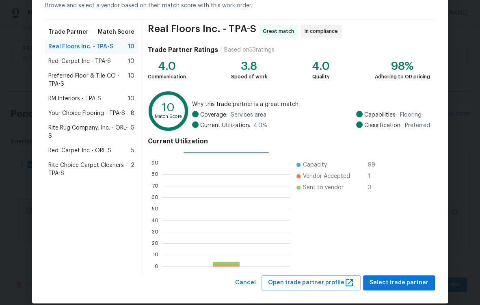
scroll to position [53, 0]
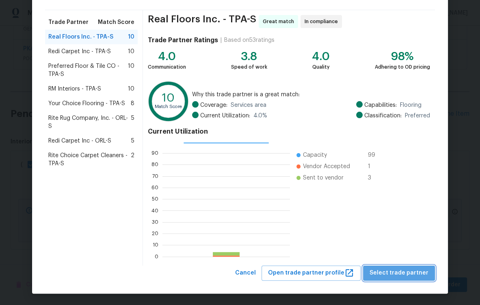
click at [408, 275] on span "Select trade partner" at bounding box center [398, 273] width 59 height 10
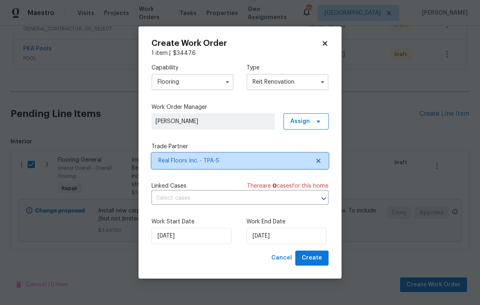
scroll to position [0, 0]
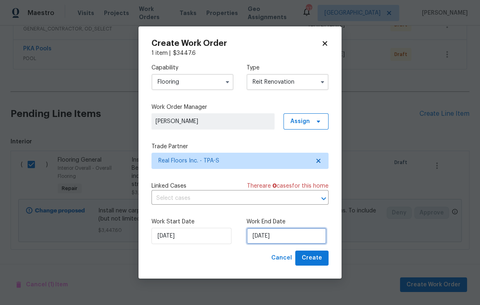
click at [263, 240] on input "10/7/2025" at bounding box center [286, 236] width 80 height 16
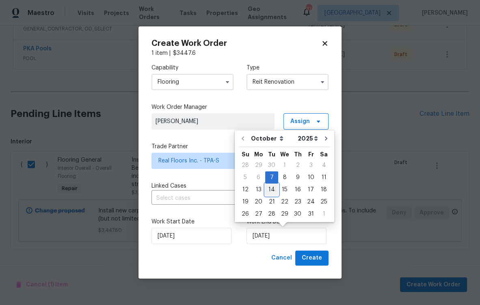
click at [270, 188] on div "14" at bounding box center [271, 189] width 13 height 11
type input "10/14/2025"
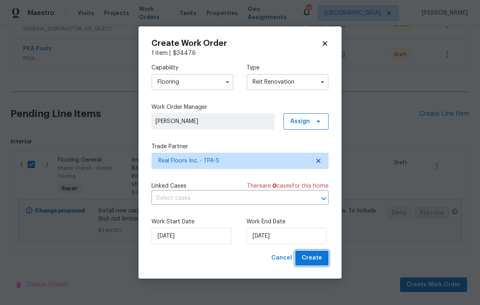
click at [317, 255] on span "Create" at bounding box center [312, 258] width 20 height 10
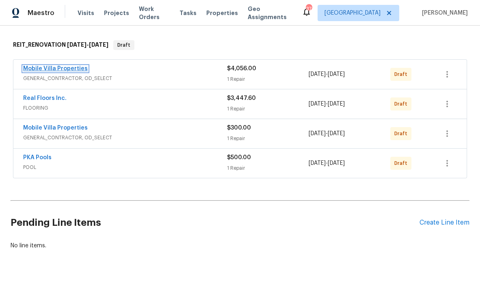
click at [57, 66] on link "Mobile Villa Properties" at bounding box center [55, 69] width 65 height 6
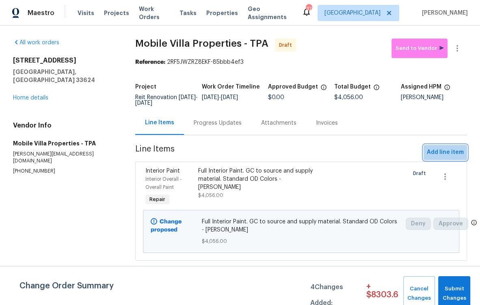
click at [435, 153] on span "Add line item" at bounding box center [445, 152] width 37 height 10
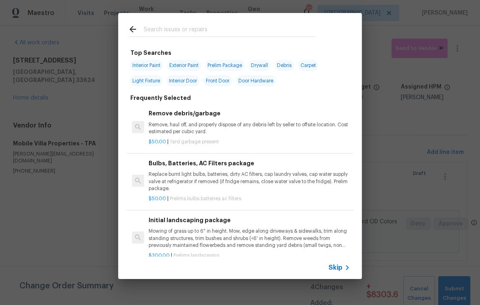
click at [192, 28] on input "text" at bounding box center [229, 30] width 172 height 12
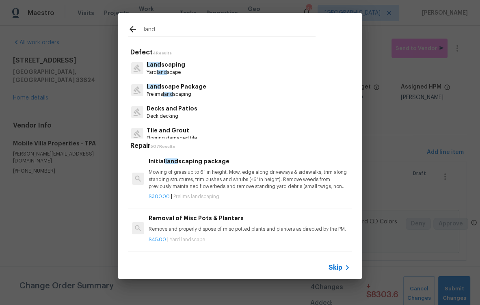
type input "land"
click at [200, 88] on div "Land scape Package Prelims land scaping" at bounding box center [240, 90] width 224 height 22
click at [200, 88] on p "Land scape Package" at bounding box center [177, 86] width 60 height 9
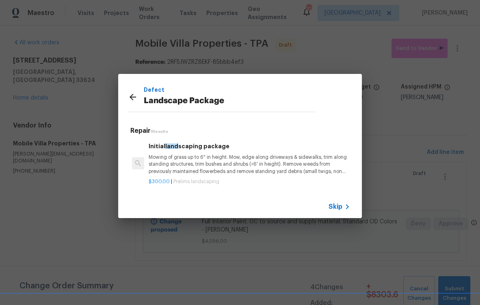
click at [243, 166] on p "Mowing of grass up to 6" in height. Mow, edge along driveways & sidewalks, trim…" at bounding box center [249, 164] width 201 height 21
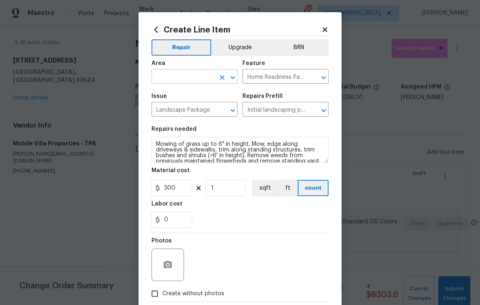
click at [158, 77] on input "text" at bounding box center [182, 77] width 63 height 13
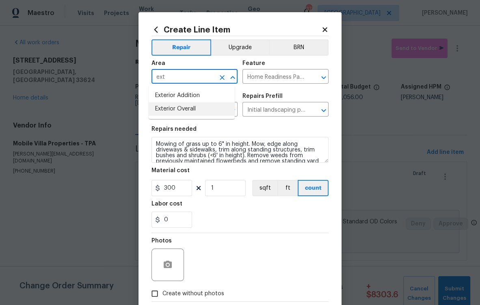
click at [188, 108] on li "Exterior Overall" at bounding box center [192, 108] width 86 height 13
type input "Exterior Overall"
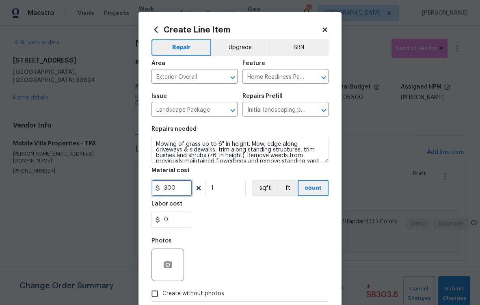
click at [172, 188] on input "300" at bounding box center [171, 188] width 41 height 16
type input "100"
click at [239, 215] on div "0" at bounding box center [239, 220] width 177 height 16
click at [173, 261] on button "button" at bounding box center [167, 264] width 19 height 19
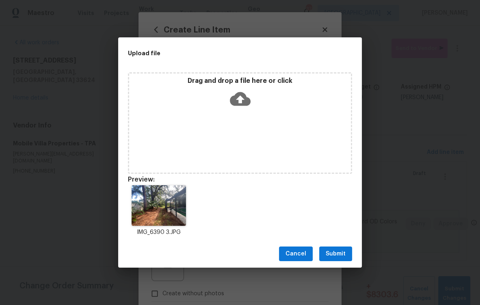
click at [332, 257] on span "Submit" at bounding box center [336, 254] width 20 height 10
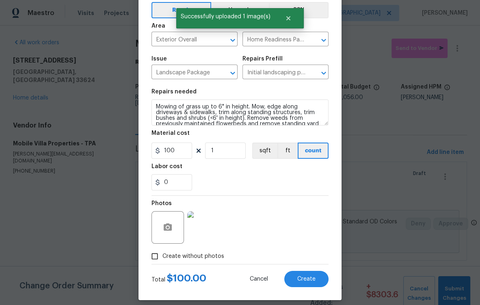
scroll to position [45, 0]
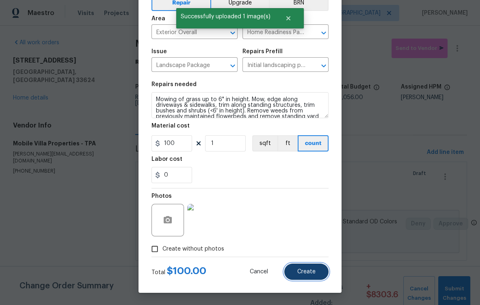
click at [306, 272] on span "Create" at bounding box center [306, 272] width 18 height 6
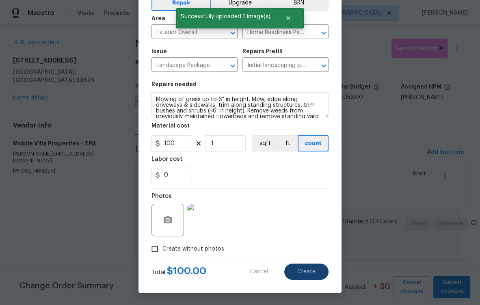
type input "0"
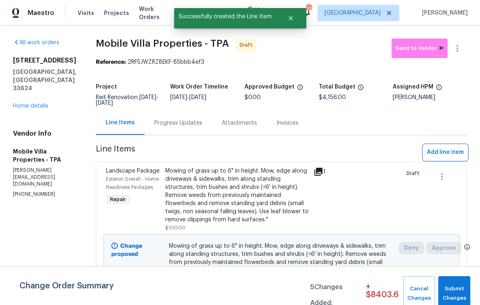
click at [434, 149] on span "Add line item" at bounding box center [445, 152] width 37 height 10
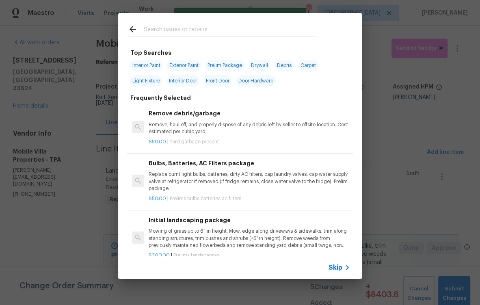
click at [162, 28] on input "text" at bounding box center [229, 30] width 172 height 12
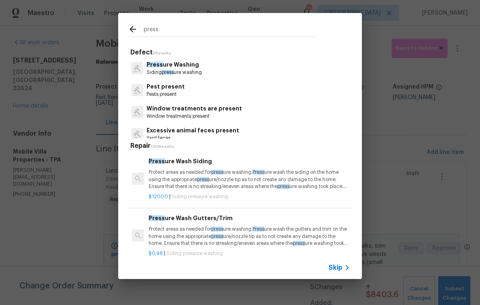
type input "press"
click at [197, 71] on p "Siding press ure washing" at bounding box center [174, 72] width 55 height 7
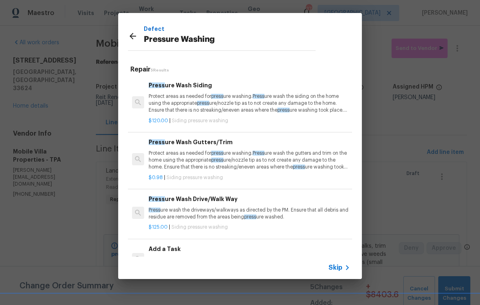
click at [190, 103] on p "Protect areas as needed for press ure washing. Press ure wash the siding on the…" at bounding box center [249, 103] width 201 height 21
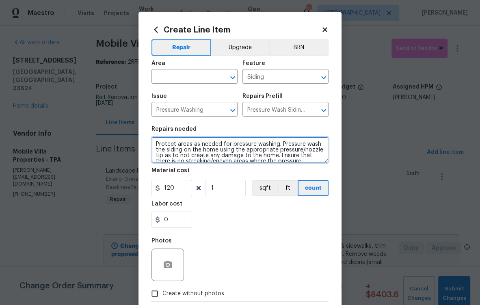
click at [250, 153] on textarea "Protect areas as needed for pressure washing. Pressure wash the siding on the h…" at bounding box center [239, 150] width 177 height 26
paste textarea "essure Washing Includes garage floor. Garbage cans. And pool cage"
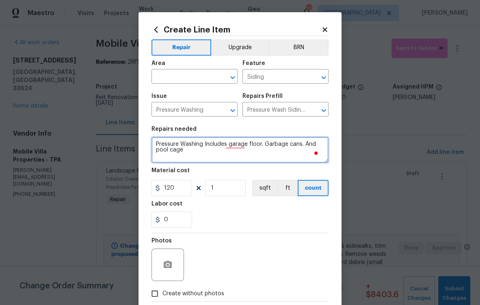
type textarea "Pressure Washing Includes garage floor. Garbage cans. And pool cage"
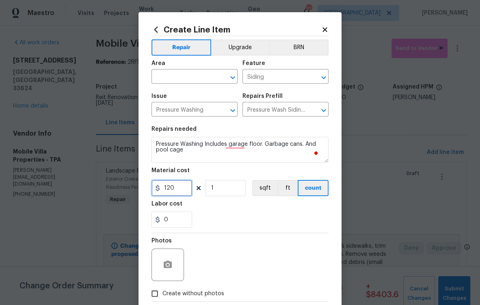
drag, startPoint x: 175, startPoint y: 192, endPoint x: 122, endPoint y: 185, distance: 53.7
click at [122, 185] on div "Create Line Item Repair Upgrade BRN Area ​ Feature Siding ​ Issue Pressure Wash…" at bounding box center [240, 152] width 480 height 305
type input "475"
click at [192, 78] on input "text" at bounding box center [182, 77] width 63 height 13
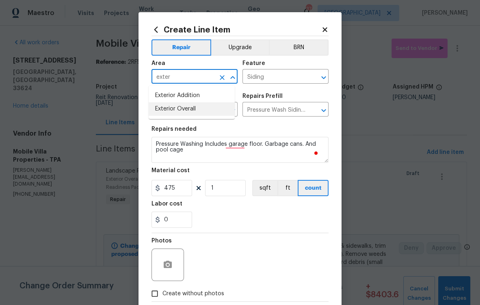
click at [189, 111] on li "Exterior Overall" at bounding box center [192, 108] width 86 height 13
type input "Exterior Overall"
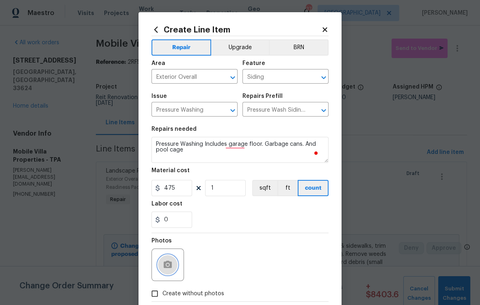
click at [163, 273] on button "button" at bounding box center [167, 264] width 19 height 19
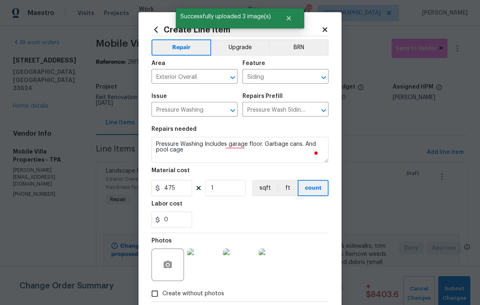
scroll to position [45, 0]
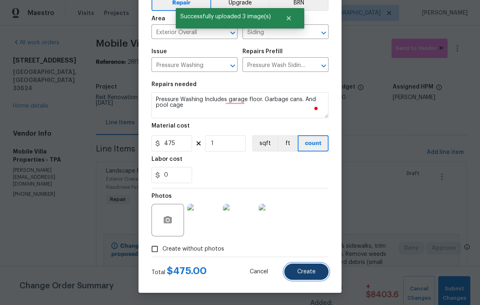
click at [304, 269] on span "Create" at bounding box center [306, 272] width 18 height 6
type input "0"
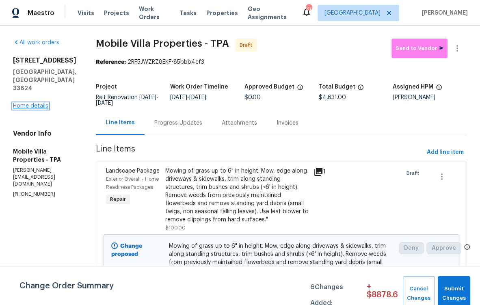
click at [39, 109] on link "Home details" at bounding box center [30, 106] width 35 height 6
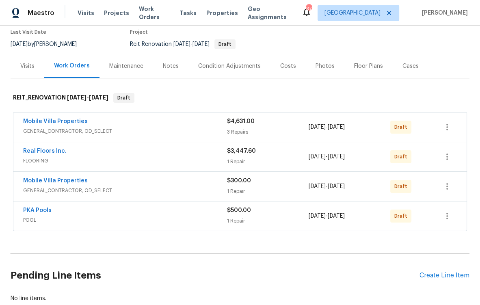
scroll to position [126, 0]
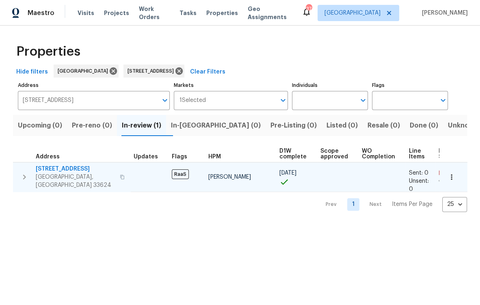
click at [78, 169] on span "[STREET_ADDRESS]" at bounding box center [75, 169] width 79 height 8
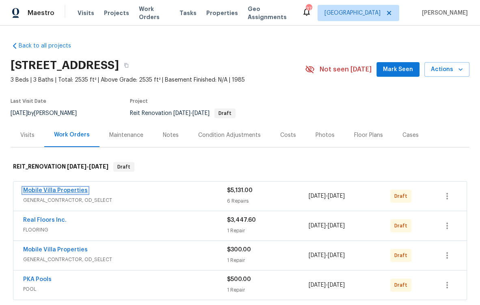
click at [70, 190] on link "Mobile Villa Properties" at bounding box center [55, 191] width 65 height 6
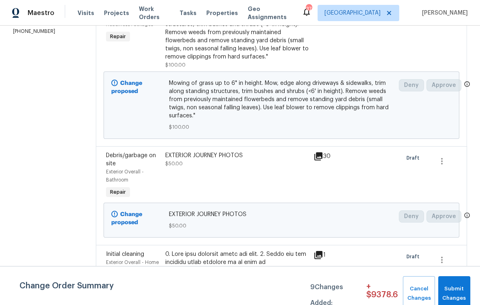
scroll to position [179, 0]
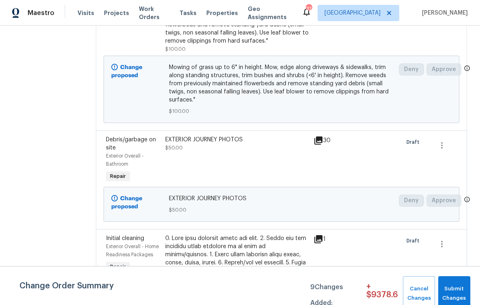
click at [214, 154] on div "EXTERIOR JOURNEY PHOTOS $50.00" at bounding box center [237, 160] width 148 height 54
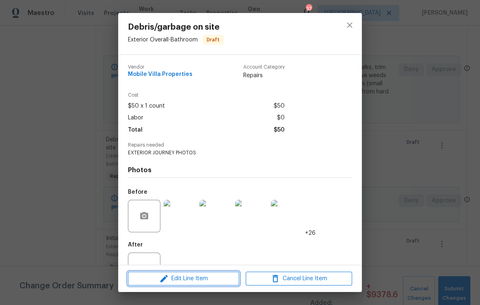
click at [206, 278] on span "Edit Line Item" at bounding box center [183, 279] width 106 height 10
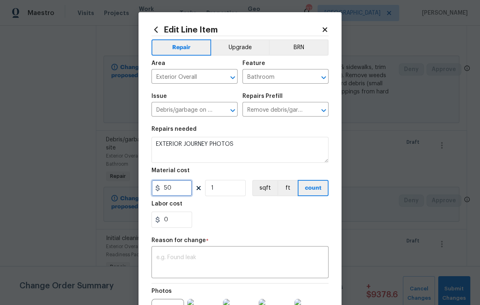
drag, startPoint x: 171, startPoint y: 192, endPoint x: 117, endPoint y: 184, distance: 54.5
click at [117, 184] on div "Edit Line Item Repair Upgrade BRN Area Exterior Overall ​ Feature Bathroom ​ Is…" at bounding box center [240, 152] width 480 height 305
type input "1"
click at [250, 231] on section "Repairs needed EXTERIOR JOURNEY PHOTOS Material cost 1 1 sqft ft count Labor co…" at bounding box center [239, 176] width 177 height 111
click at [229, 259] on textarea at bounding box center [239, 263] width 167 height 17
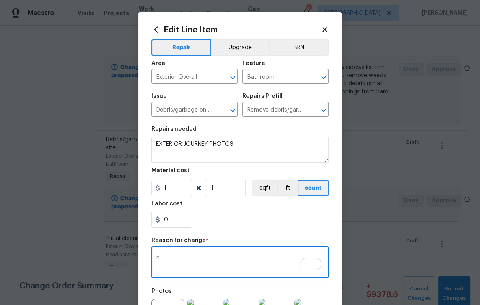
type textarea "n"
click at [236, 235] on div "Repair Upgrade BRN Area Exterior Overall ​ Feature Bathroom ​ Issue Debris/garb…" at bounding box center [239, 198] width 177 height 324
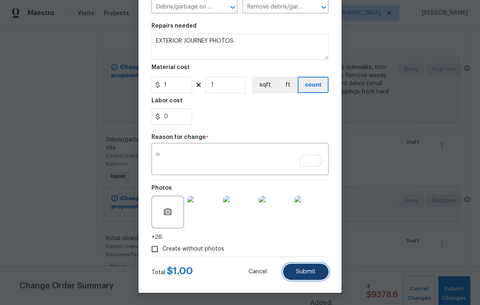
click at [303, 270] on span "Submit" at bounding box center [305, 272] width 19 height 6
type input "50"
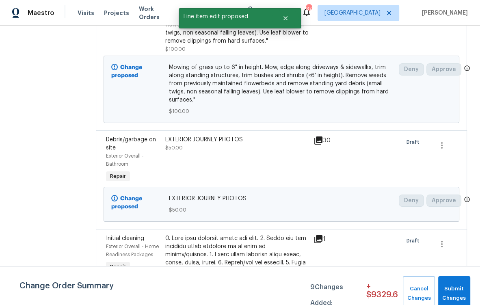
scroll to position [0, 0]
